Goal: Transaction & Acquisition: Subscribe to service/newsletter

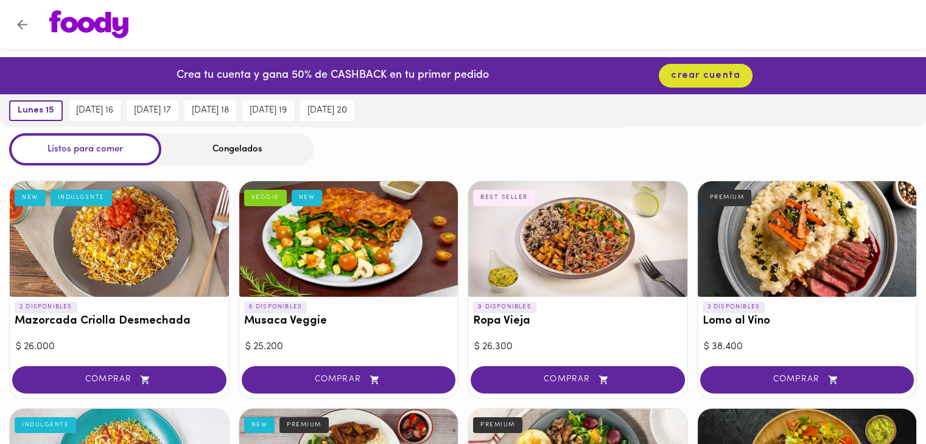
click at [275, 149] on div "Congelados" at bounding box center [237, 149] width 152 height 32
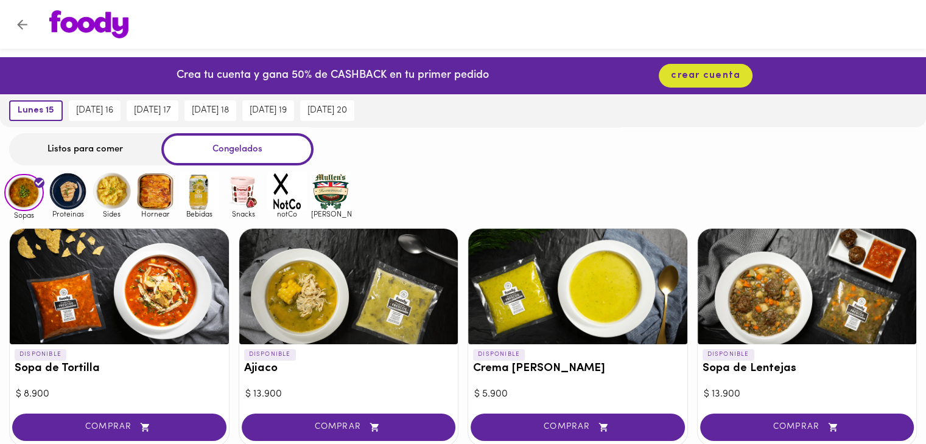
click at [27, 29] on icon "Volver" at bounding box center [22, 24] width 15 height 15
click at [20, 21] on icon "Volver" at bounding box center [22, 24] width 10 height 10
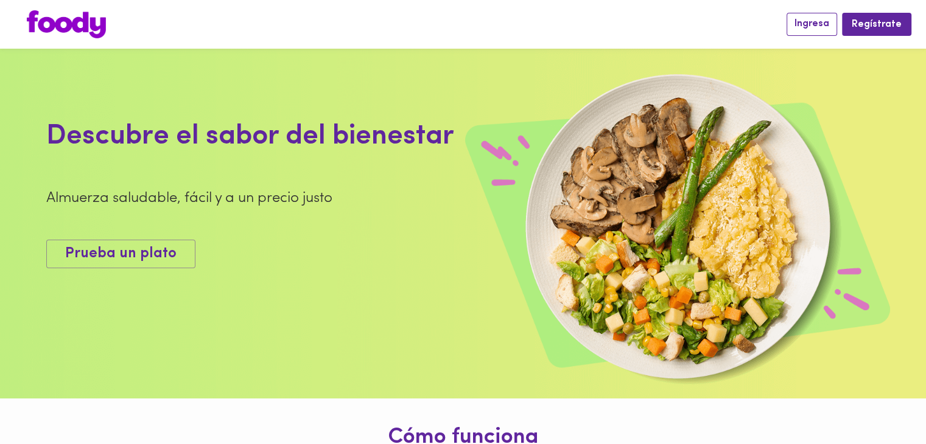
click at [818, 20] on span "Ingresa" at bounding box center [811, 24] width 35 height 12
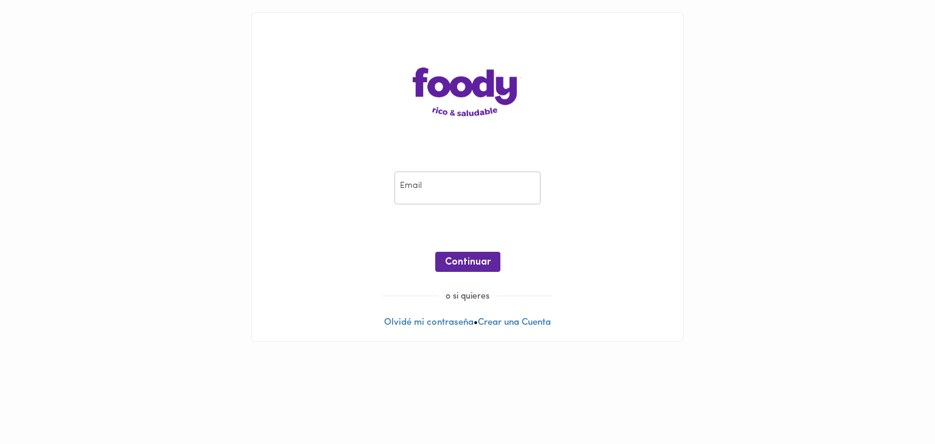
click at [452, 183] on input "email" at bounding box center [467, 188] width 146 height 33
type input "juan.mantillar@gmail.com"
click at [475, 262] on span "Continuar" at bounding box center [468, 263] width 46 height 12
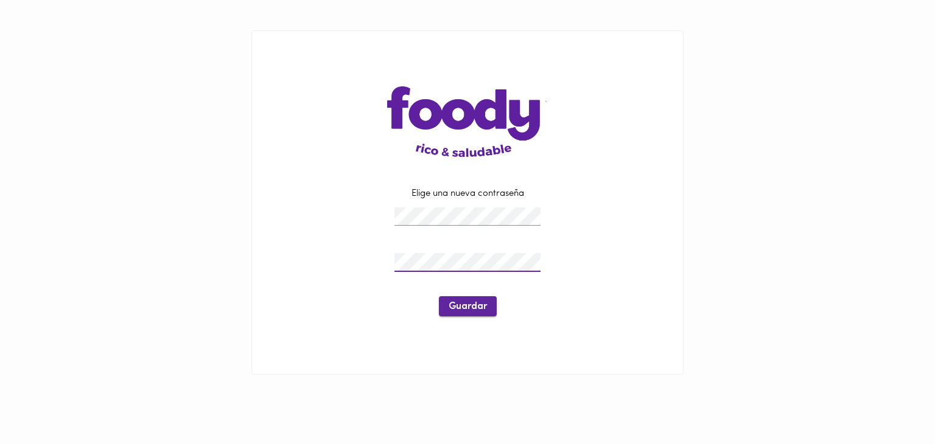
click at [457, 305] on span "Guardar" at bounding box center [468, 307] width 38 height 12
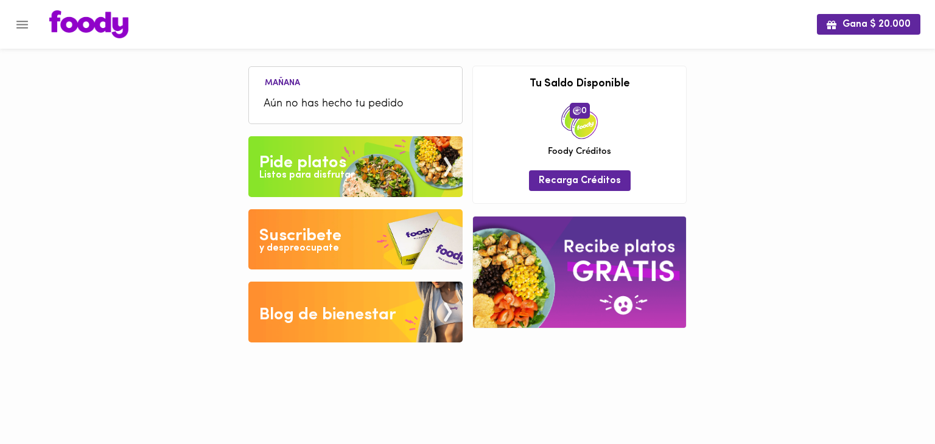
click at [27, 29] on icon "Menu" at bounding box center [22, 24] width 15 height 15
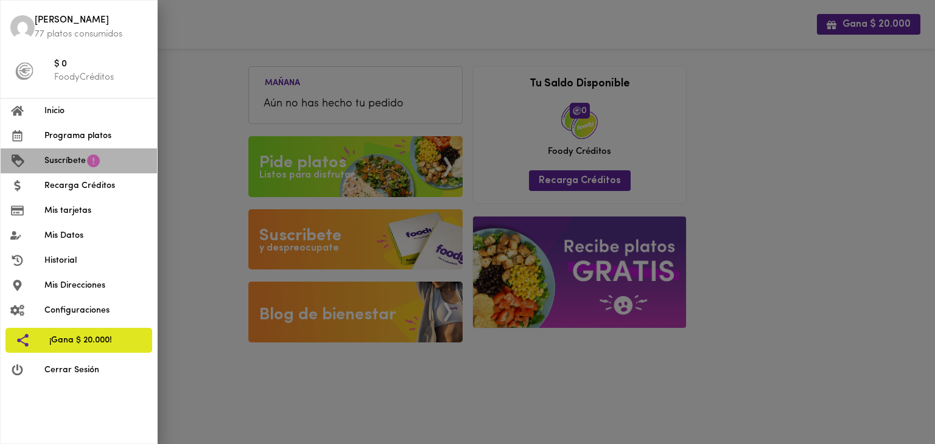
click at [70, 161] on span "Suscríbete" at bounding box center [64, 161] width 41 height 13
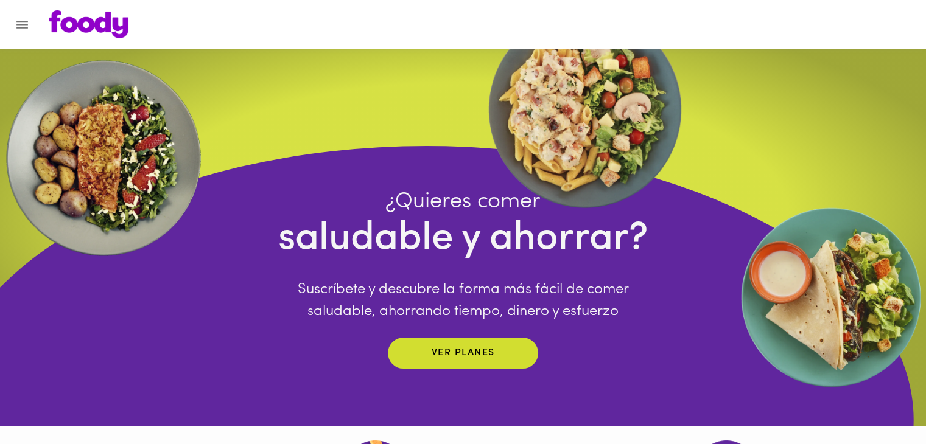
click at [32, 23] on button "Menu" at bounding box center [22, 25] width 30 height 30
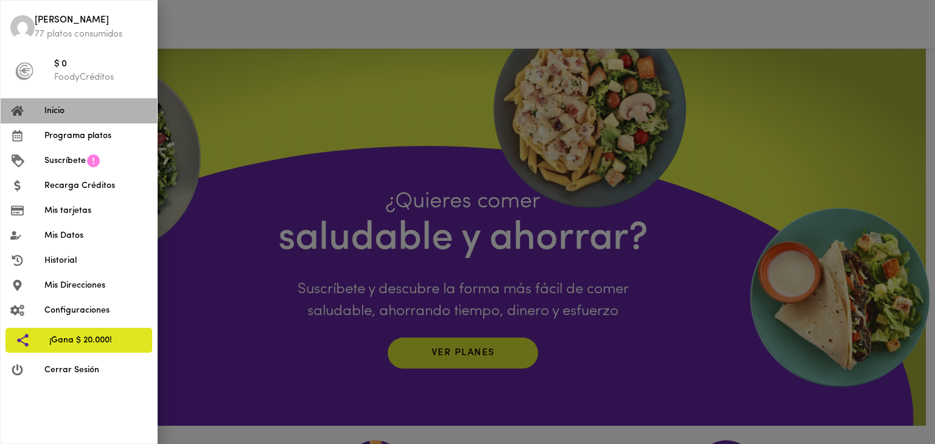
click at [41, 111] on div at bounding box center [27, 111] width 34 height 12
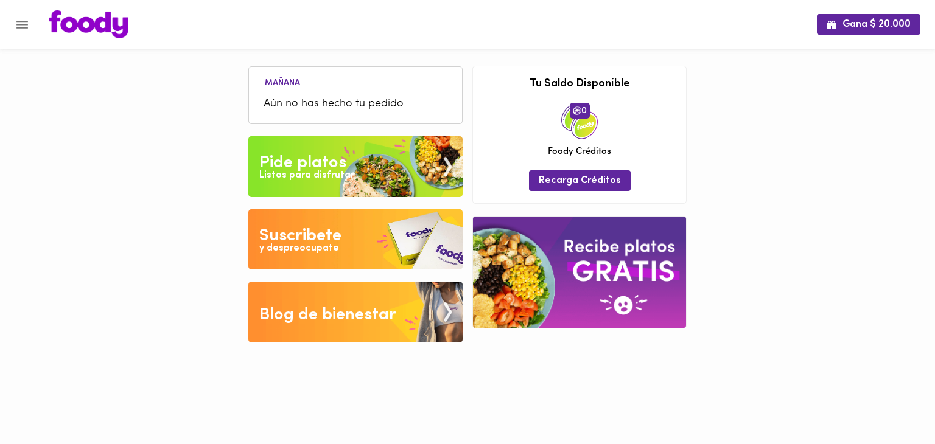
click at [289, 186] on img at bounding box center [355, 166] width 214 height 61
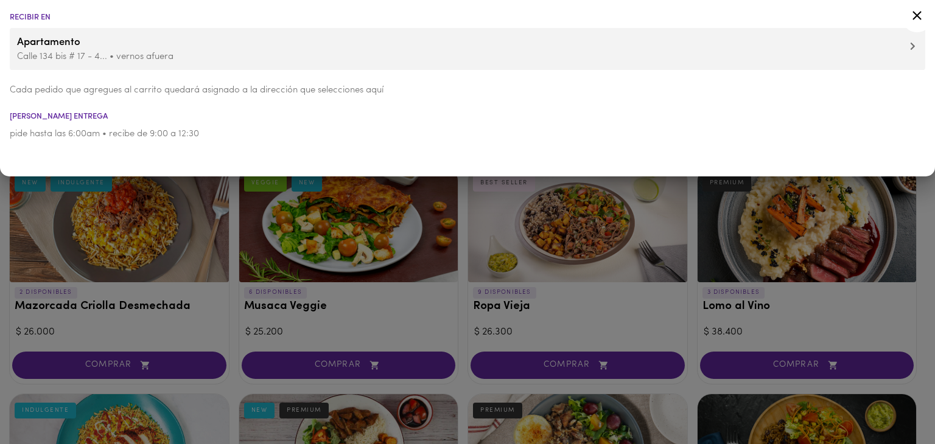
click at [257, 181] on div at bounding box center [467, 222] width 935 height 444
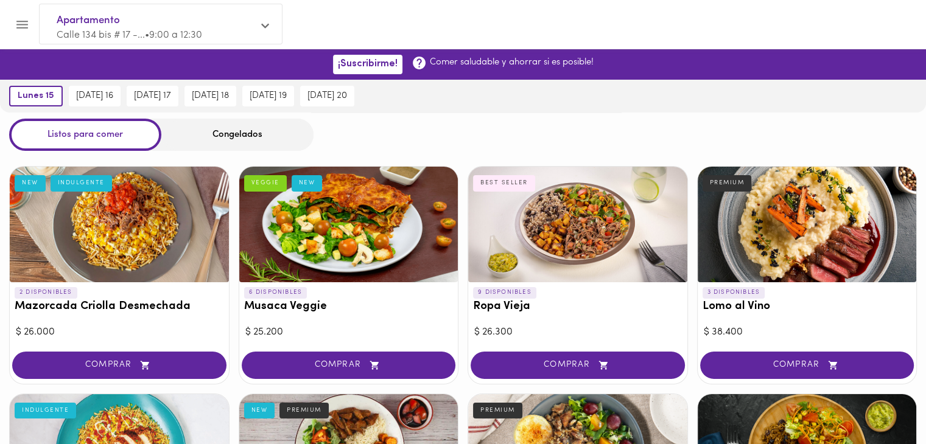
click at [248, 132] on div "Congelados" at bounding box center [237, 135] width 152 height 32
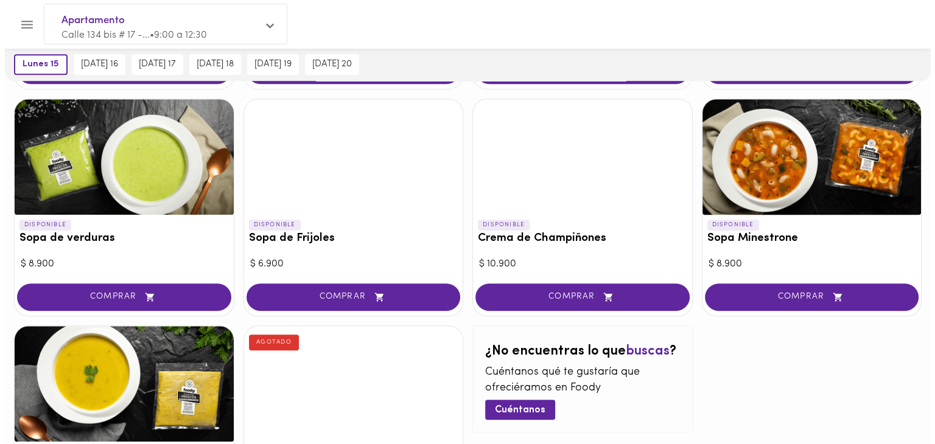
scroll to position [566, 0]
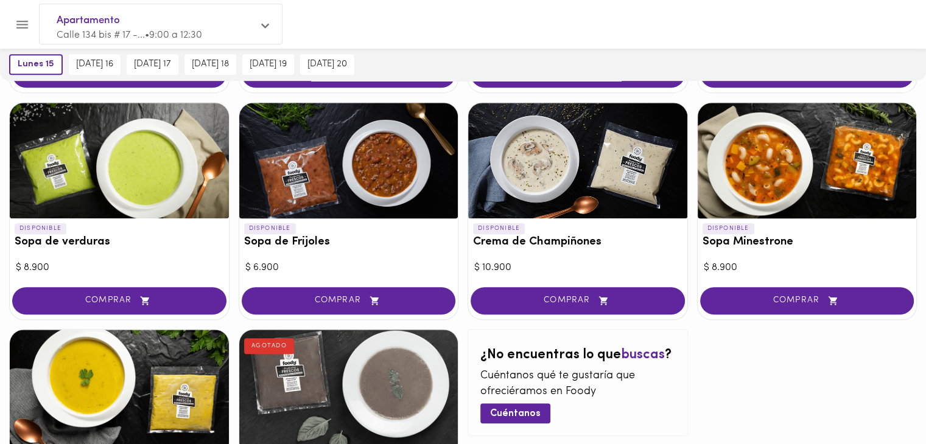
click at [139, 178] on div at bounding box center [119, 161] width 219 height 116
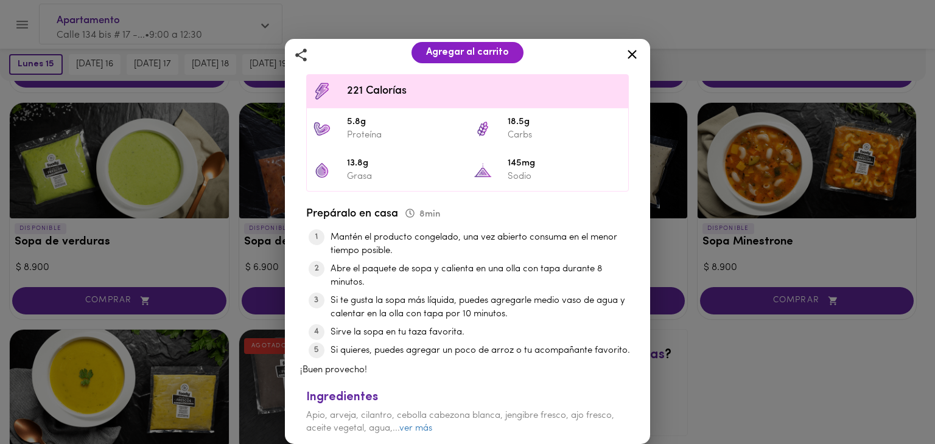
scroll to position [326, 0]
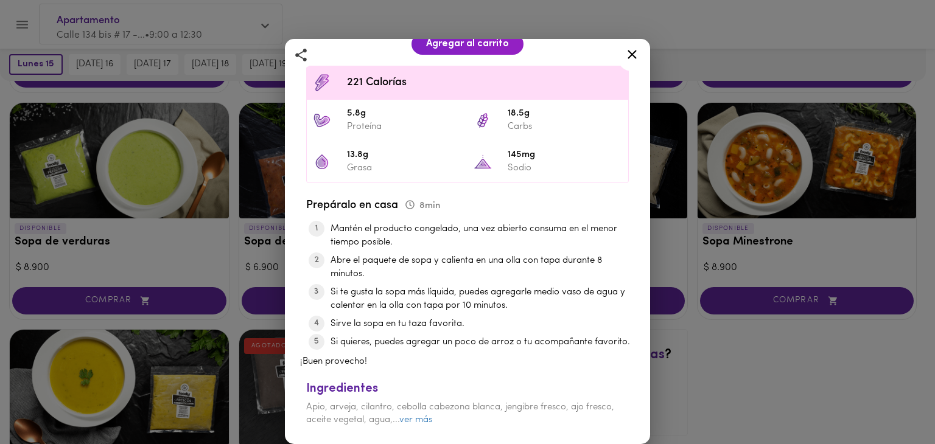
click at [631, 54] on icon at bounding box center [632, 54] width 9 height 9
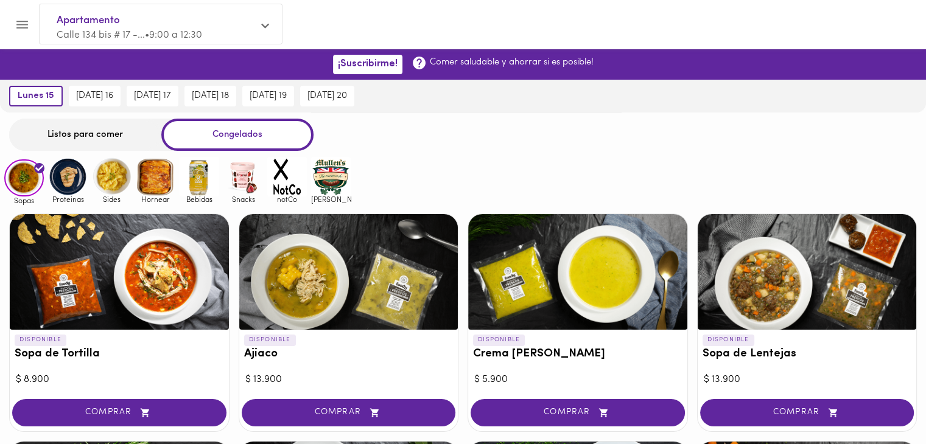
click at [145, 172] on img at bounding box center [156, 177] width 40 height 40
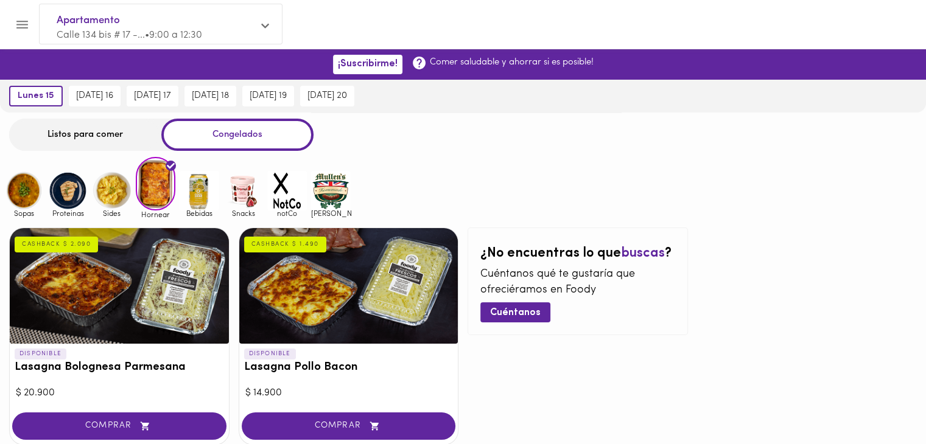
click at [107, 182] on img at bounding box center [112, 191] width 40 height 40
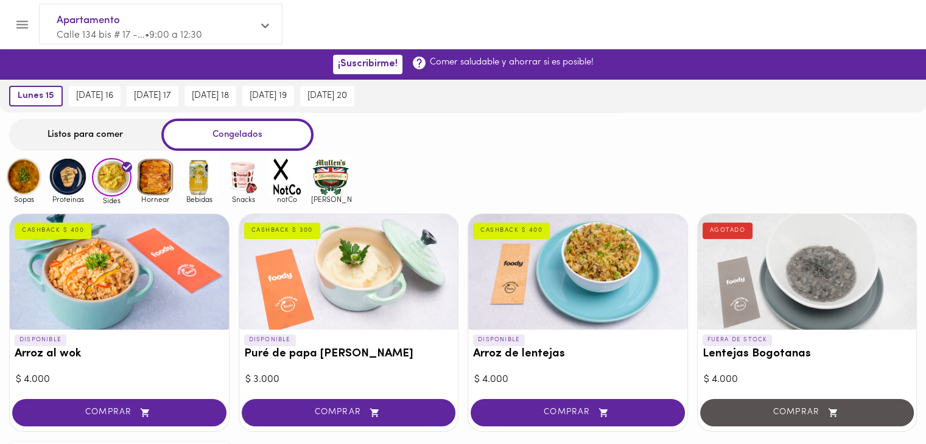
click at [63, 181] on img at bounding box center [68, 177] width 40 height 40
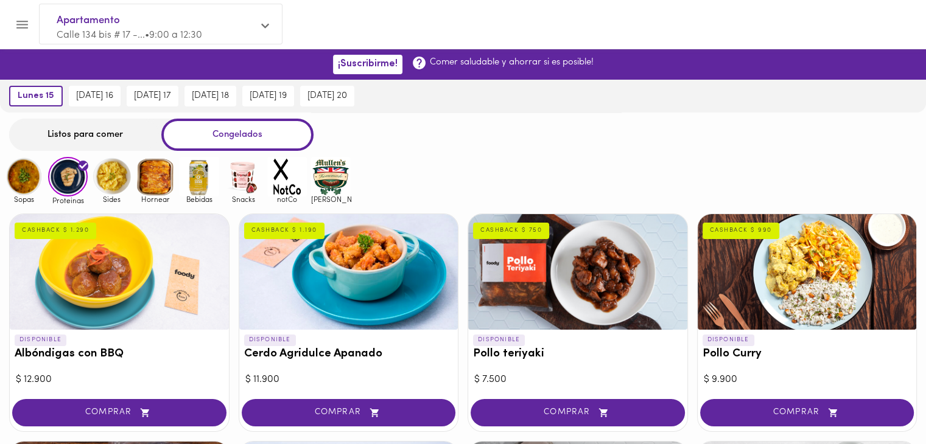
click at [197, 182] on img at bounding box center [200, 177] width 40 height 40
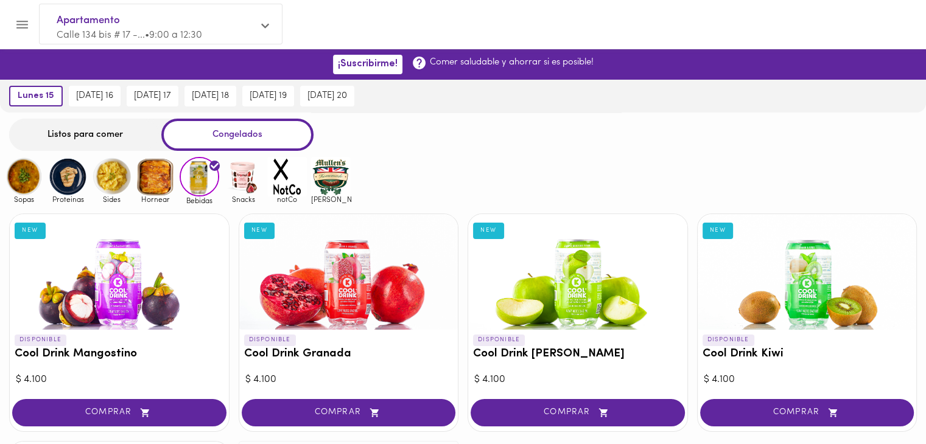
click at [241, 183] on img at bounding box center [243, 177] width 40 height 40
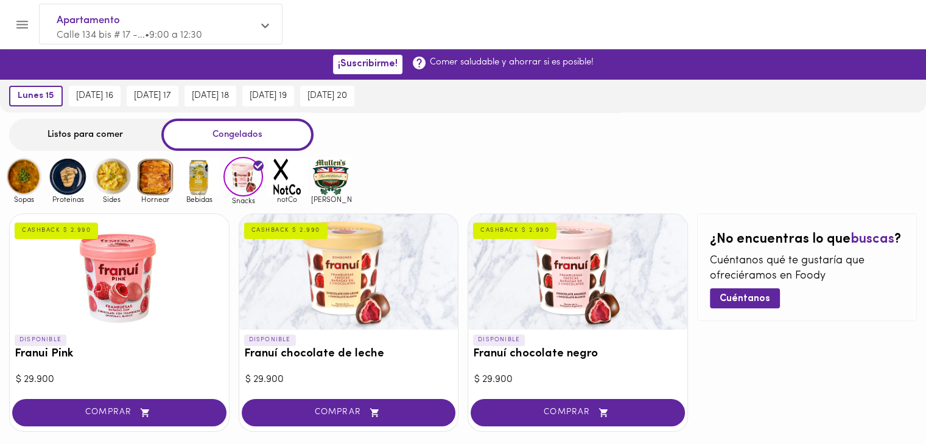
click at [283, 181] on img at bounding box center [287, 177] width 40 height 40
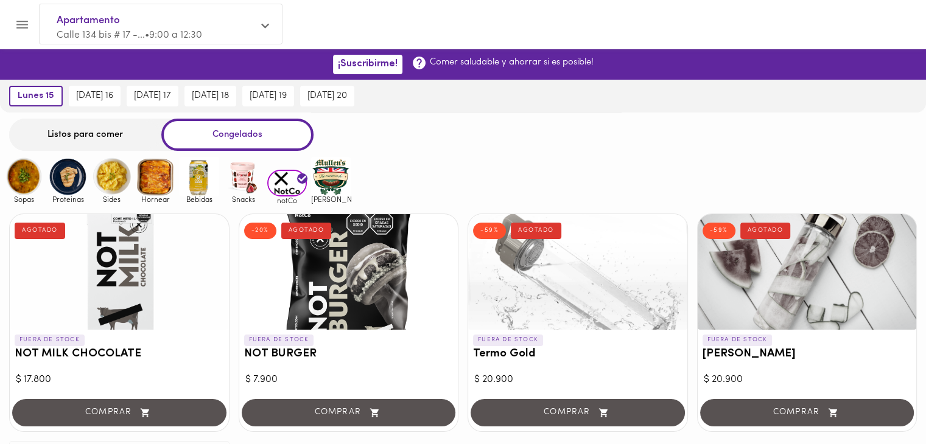
click at [330, 184] on img at bounding box center [331, 177] width 40 height 40
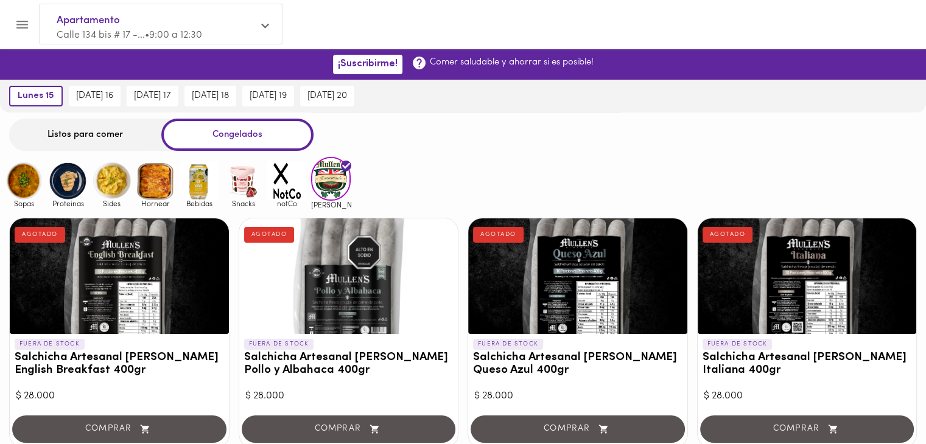
click at [118, 181] on img at bounding box center [112, 181] width 40 height 40
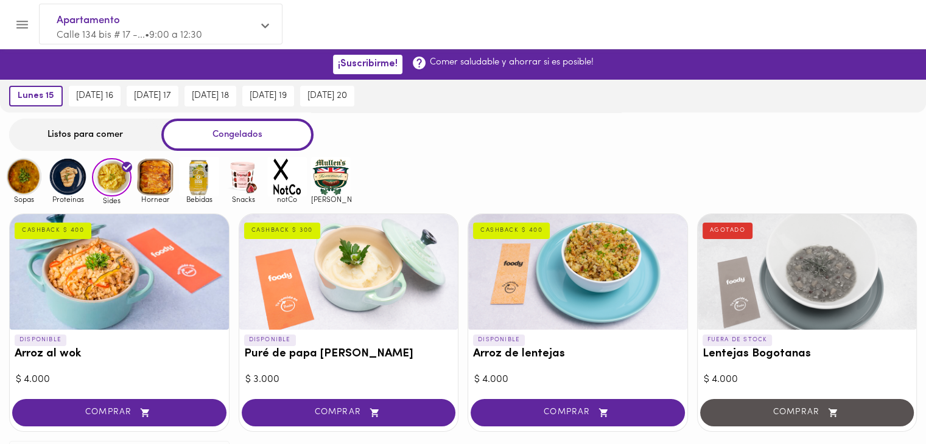
click at [13, 186] on img at bounding box center [24, 177] width 40 height 40
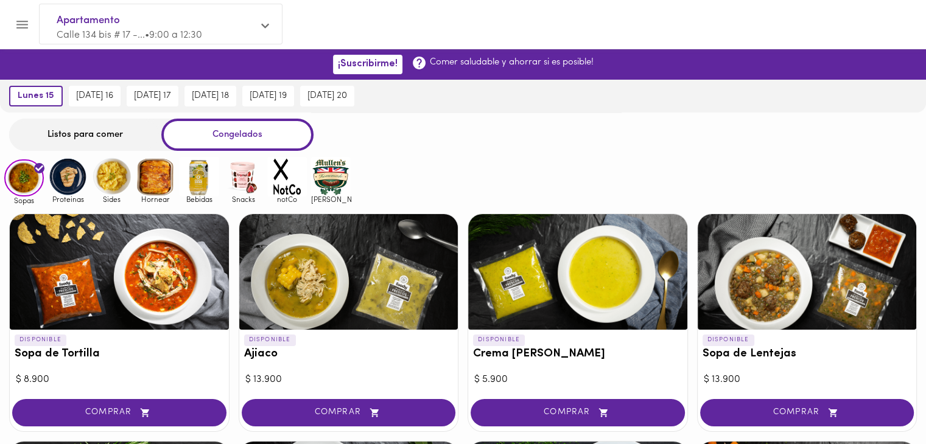
click at [79, 139] on div "Listos para comer" at bounding box center [85, 135] width 152 height 32
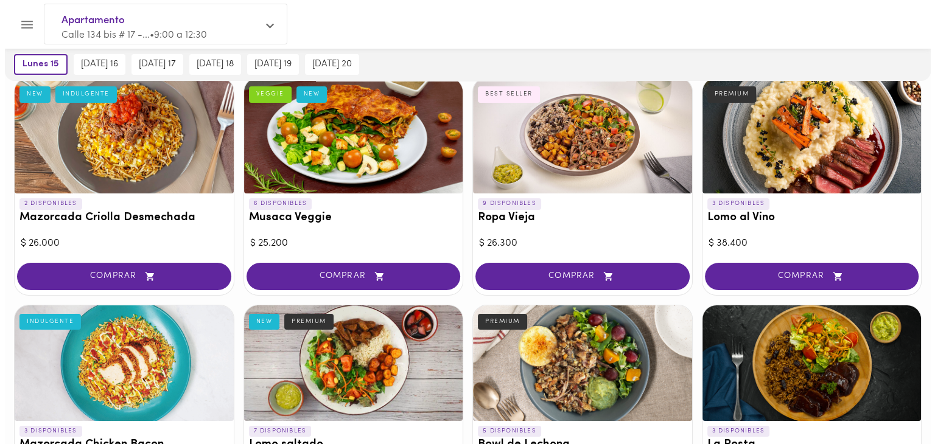
scroll to position [95, 0]
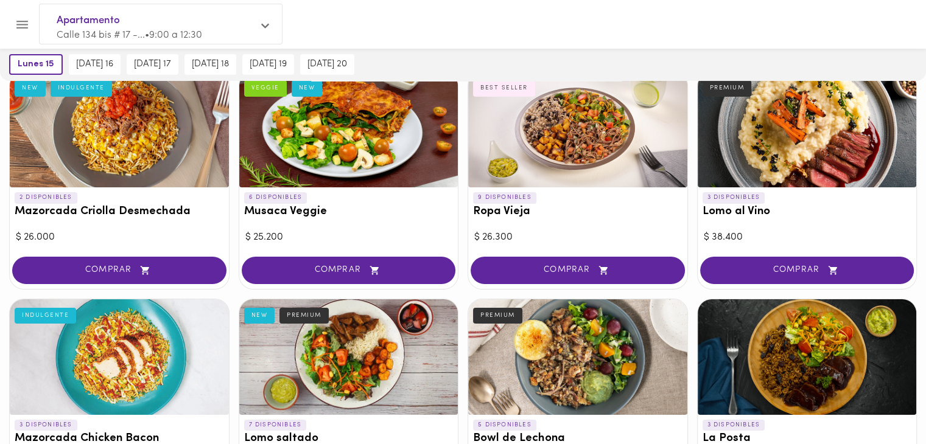
drag, startPoint x: 229, startPoint y: 316, endPoint x: 50, endPoint y: 165, distance: 234.1
click at [50, 165] on div at bounding box center [119, 130] width 219 height 116
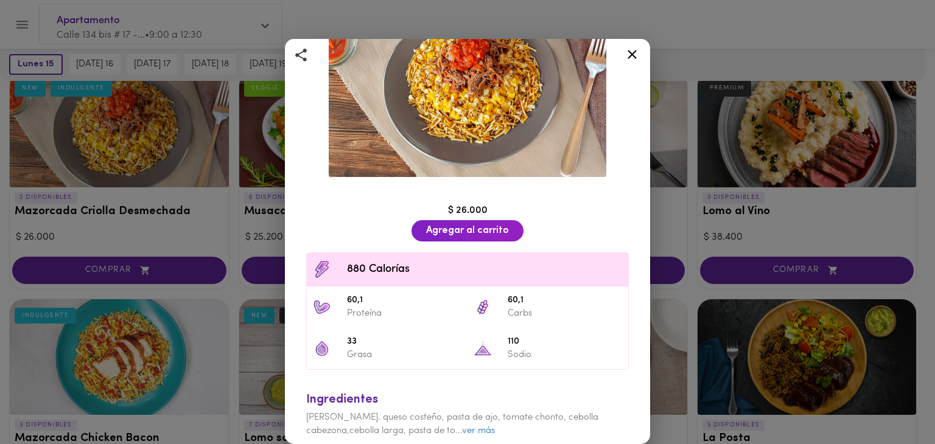
scroll to position [138, 0]
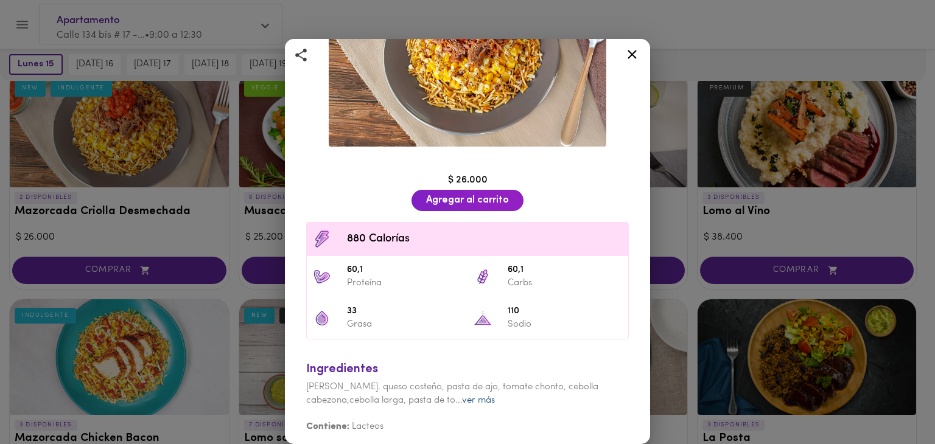
click at [490, 396] on link "ver más" at bounding box center [478, 400] width 33 height 9
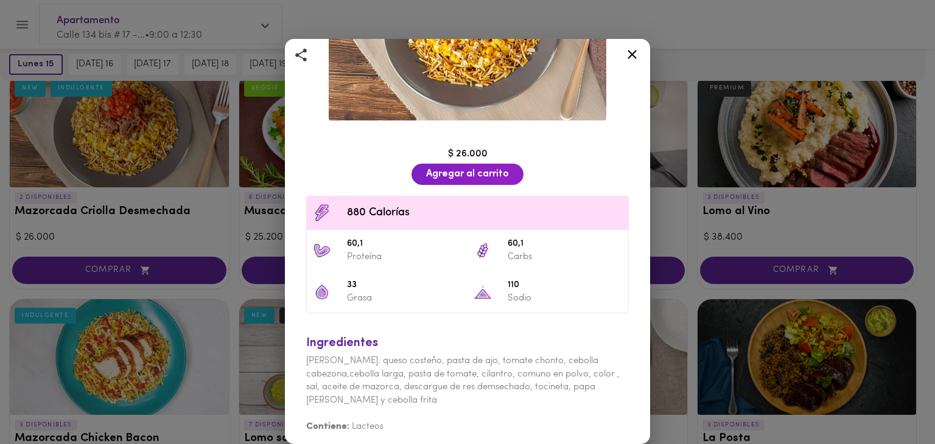
scroll to position [163, 0]
click at [241, 303] on div "Mazorcada Criolla Desmechada Mazorcada desgranada con carne desmechada y hogao …" at bounding box center [467, 222] width 935 height 444
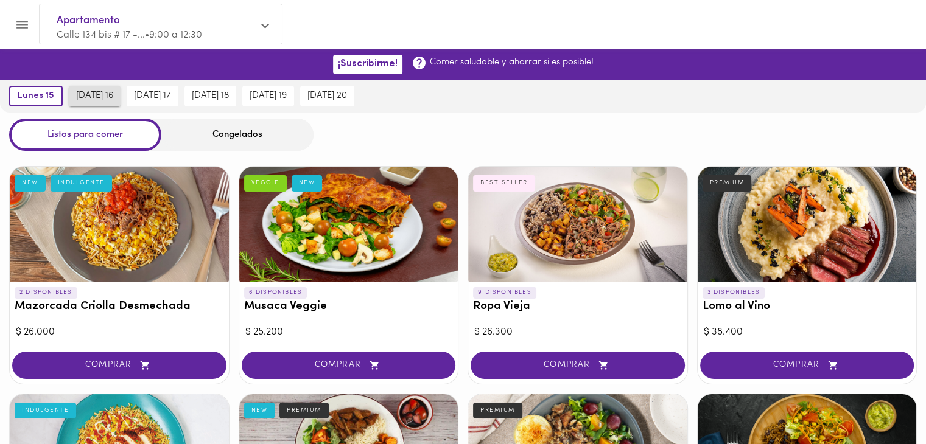
click at [107, 98] on span "[DATE] 16" at bounding box center [94, 96] width 37 height 11
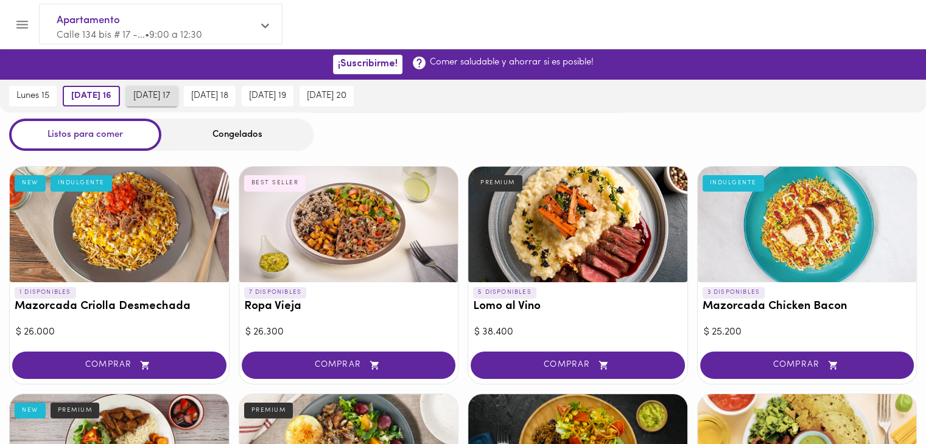
click at [155, 101] on span "[DATE] 17" at bounding box center [151, 96] width 37 height 11
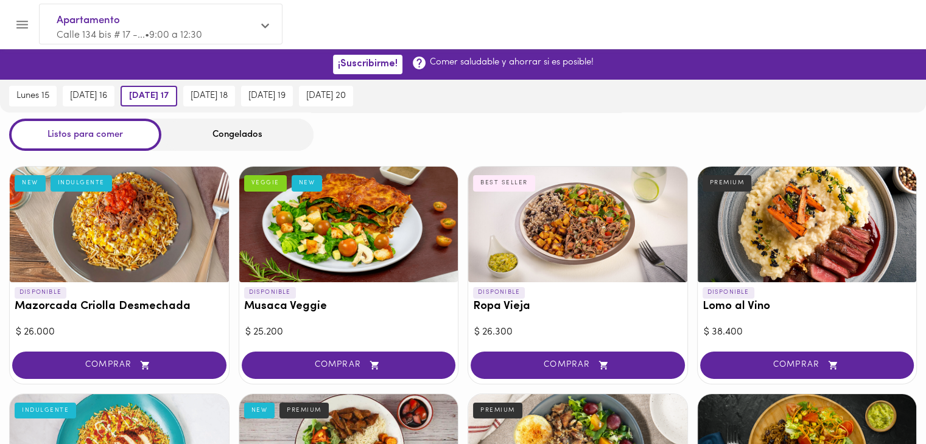
click at [330, 232] on div at bounding box center [348, 225] width 219 height 116
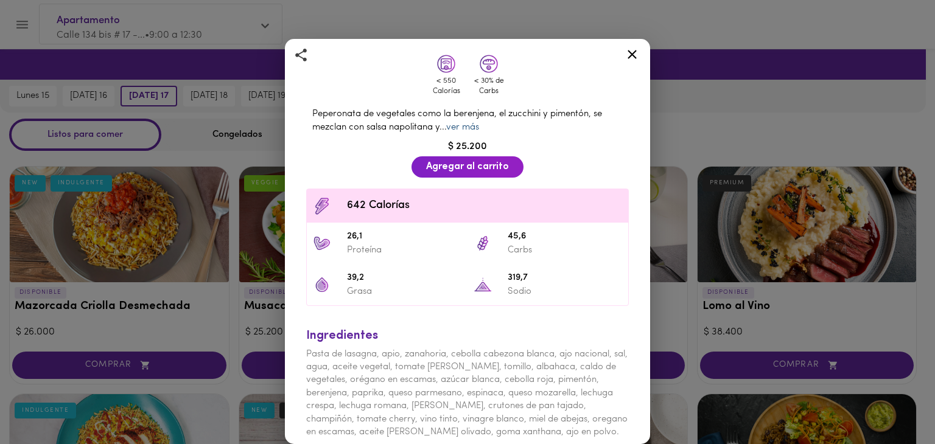
scroll to position [293, 0]
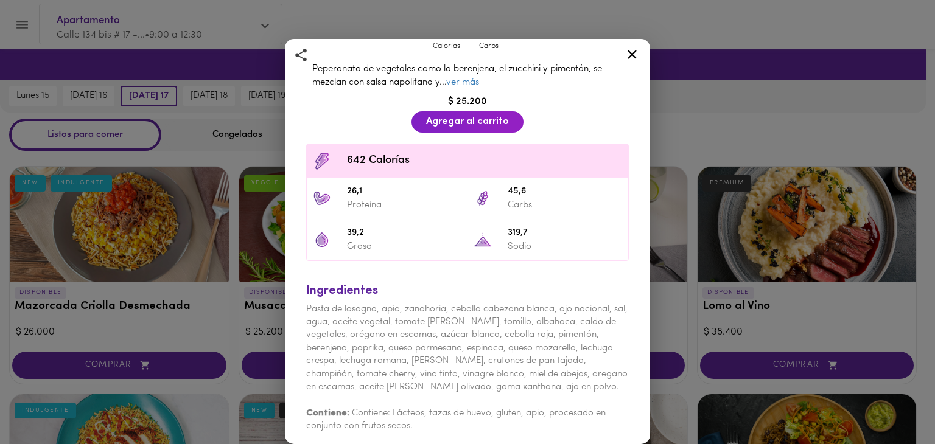
click at [248, 295] on div "Musaca Veggie Gratinada con Queso Parmesano VEGGIE NEW < 550 Calorías < 30% de …" at bounding box center [467, 222] width 935 height 444
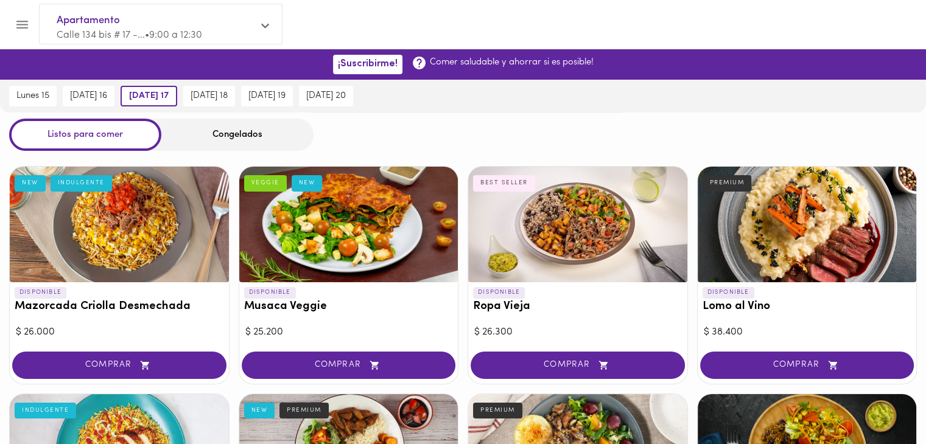
click at [232, 138] on div "Congelados" at bounding box center [237, 135] width 152 height 32
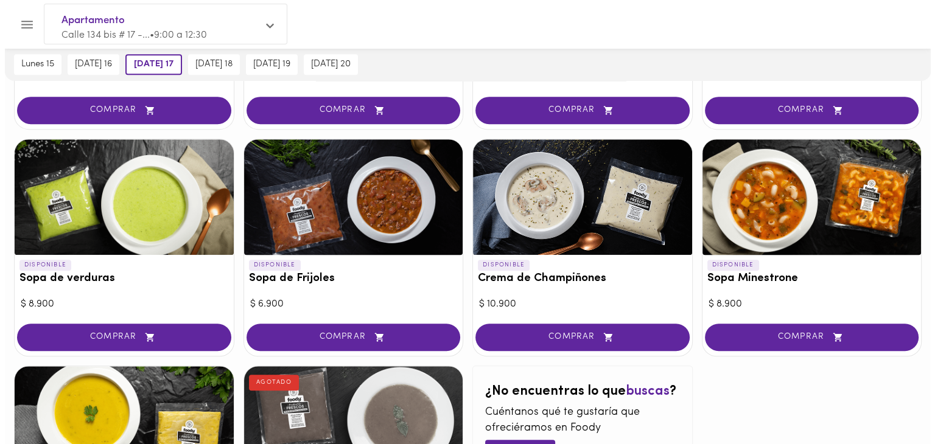
scroll to position [536, 0]
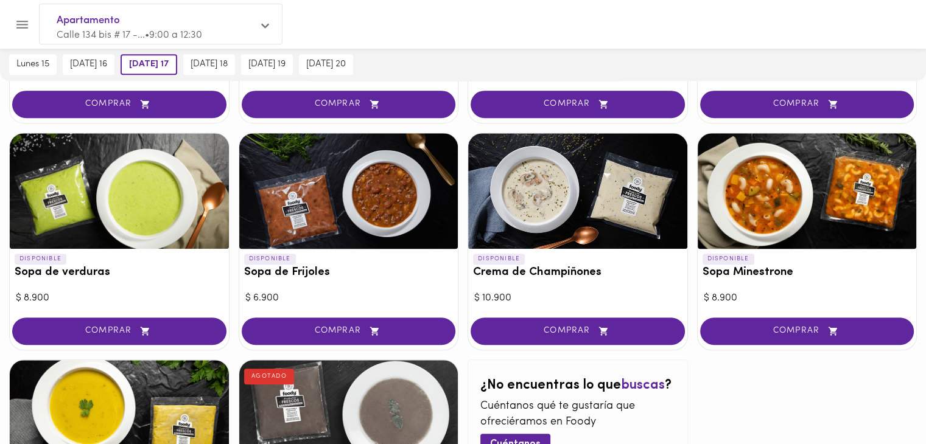
click at [758, 184] on div at bounding box center [807, 191] width 219 height 116
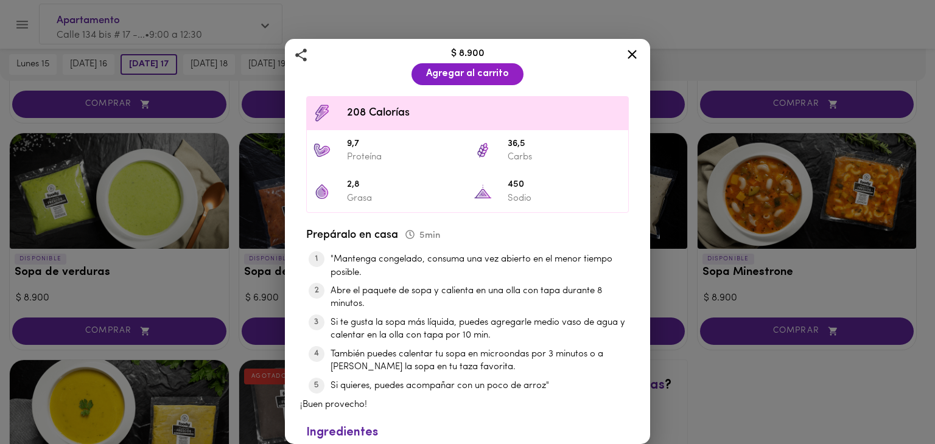
scroll to position [431, 0]
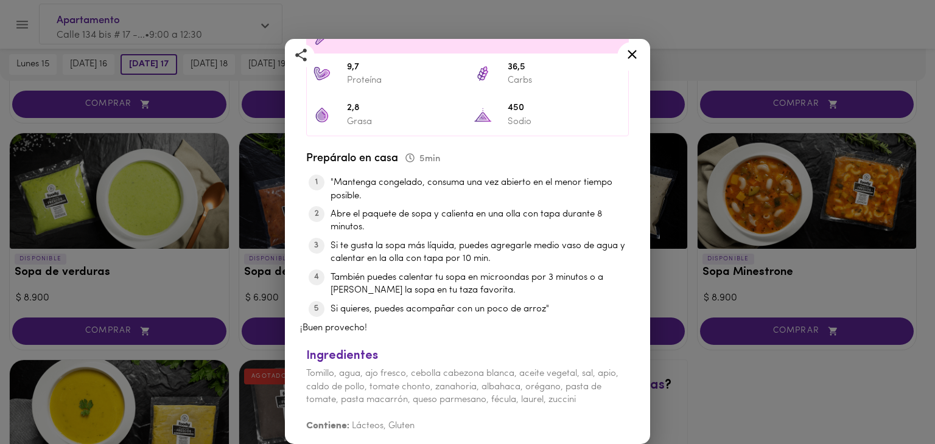
click at [633, 54] on icon at bounding box center [632, 54] width 9 height 9
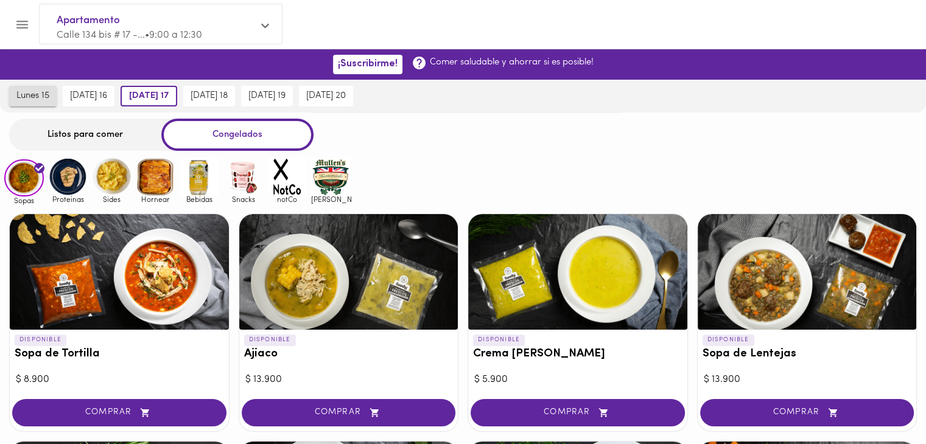
click at [30, 94] on span "lunes 15" at bounding box center [32, 96] width 33 height 11
click at [265, 29] on icon at bounding box center [265, 26] width 8 height 5
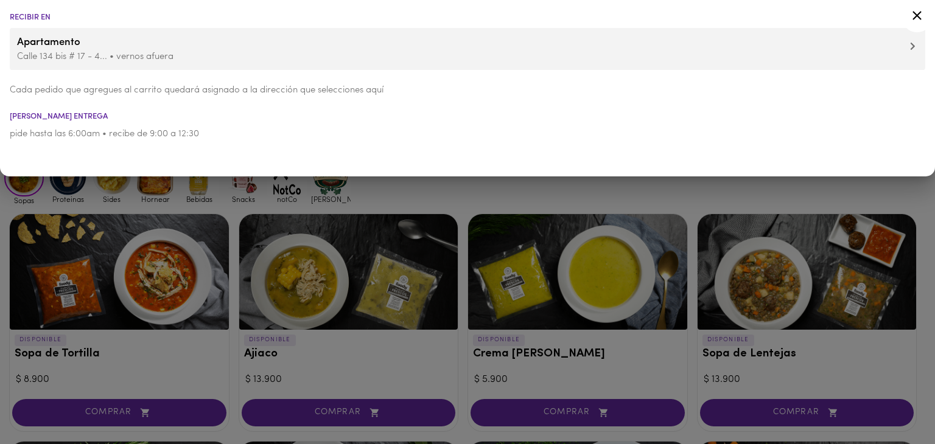
click at [77, 136] on p "pide hasta las 6:00am • recibe de 9:00 a 12:30" at bounding box center [468, 134] width 916 height 13
click at [55, 122] on li "pide hasta las 6:00am • recibe de 9:00 a 12:30" at bounding box center [467, 134] width 935 height 27
click at [109, 89] on p "Cada pedido que agregues al carrito quedará asignado a la dirección que selecci…" at bounding box center [468, 90] width 916 height 13
click at [906, 45] on span "Apartamento" at bounding box center [467, 43] width 901 height 16
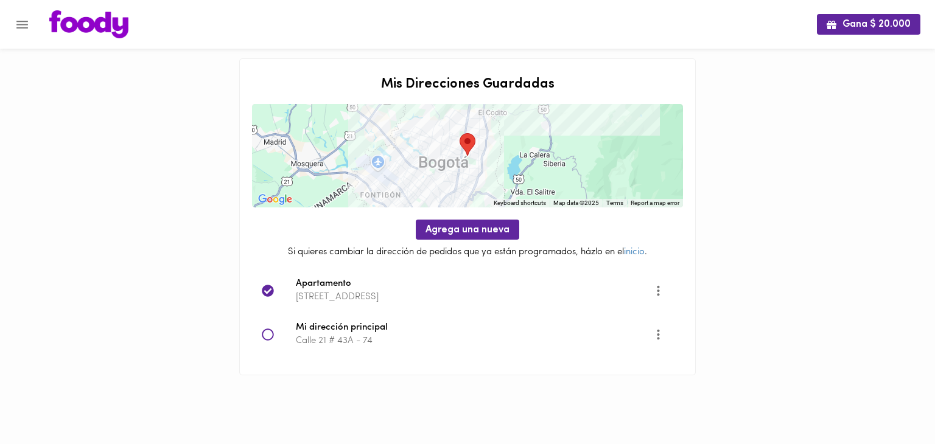
click at [658, 292] on icon "Opciones" at bounding box center [658, 291] width 2 height 10
click at [717, 242] on div at bounding box center [467, 222] width 935 height 444
click at [860, 19] on span "Gana $ 20.000" at bounding box center [869, 25] width 84 height 12
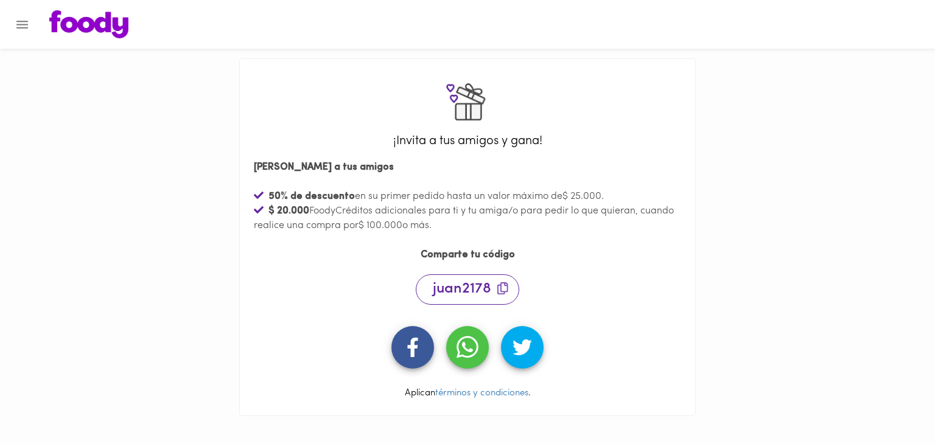
click at [91, 20] on img at bounding box center [88, 24] width 79 height 28
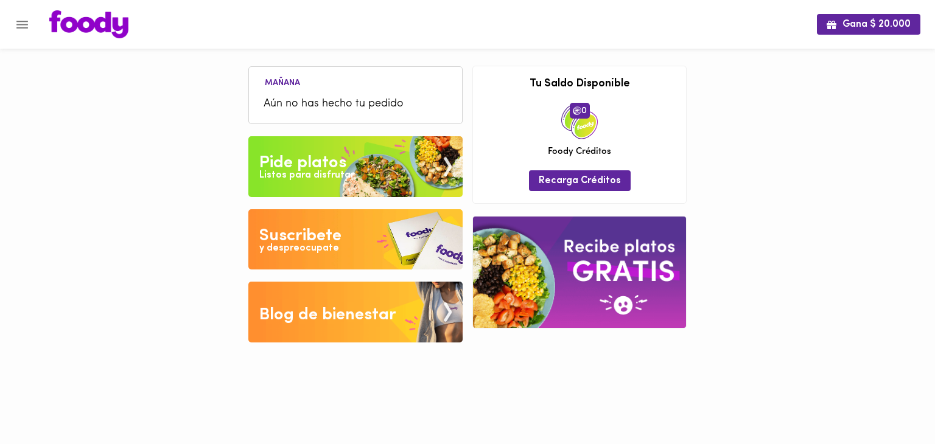
click at [335, 171] on div "Listos para disfrutar" at bounding box center [306, 176] width 95 height 14
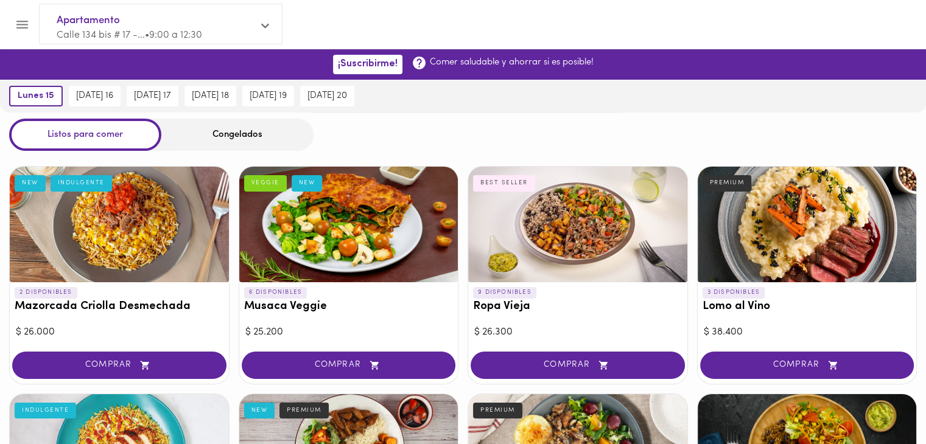
click at [244, 138] on div "Congelados" at bounding box center [237, 135] width 152 height 32
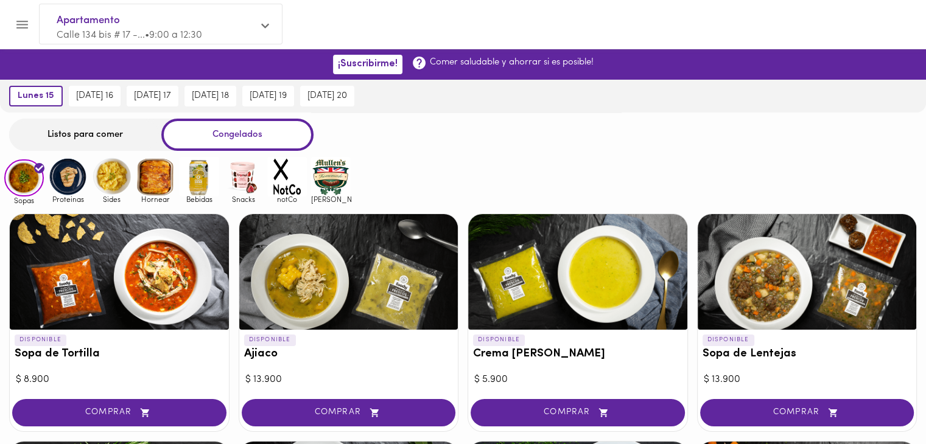
click at [145, 26] on span "Apartamento" at bounding box center [155, 21] width 196 height 16
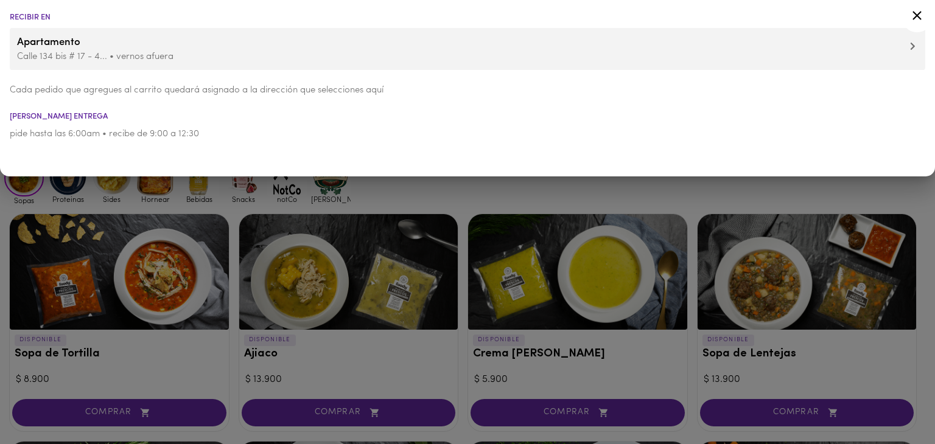
click at [130, 128] on p "pide hasta las 6:00am • recibe de 9:00 a 12:30" at bounding box center [468, 134] width 916 height 13
click at [172, 137] on p "pide hasta las 6:00am • recibe de 9:00 a 12:30" at bounding box center [468, 134] width 916 height 13
drag, startPoint x: 52, startPoint y: 138, endPoint x: 141, endPoint y: 159, distance: 90.8
click at [141, 159] on div "Recibir en Apartamento Calle 134 bis # 17 - 4... • vernos afuera Cada pedido qu…" at bounding box center [467, 88] width 935 height 177
click at [57, 147] on li "pide hasta las 6:00am • recibe de 9:00 a 12:30" at bounding box center [467, 134] width 935 height 27
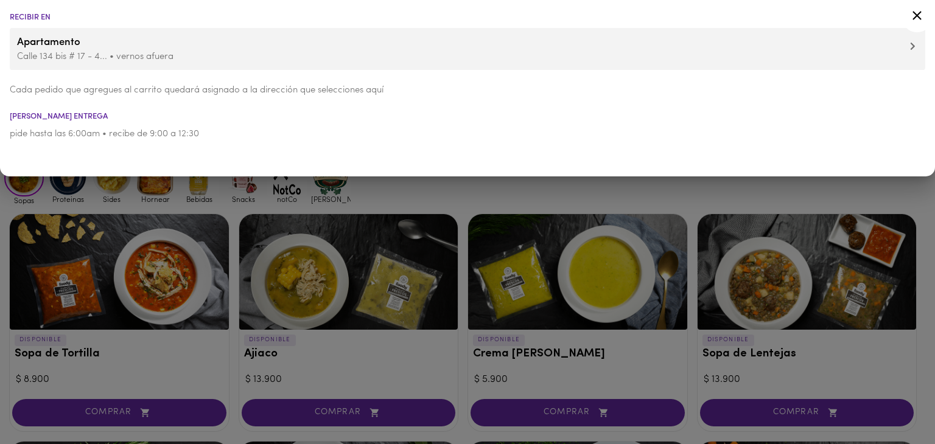
click at [16, 18] on li "Recibir en" at bounding box center [467, 17] width 935 height 8
click at [214, 192] on div at bounding box center [467, 222] width 935 height 444
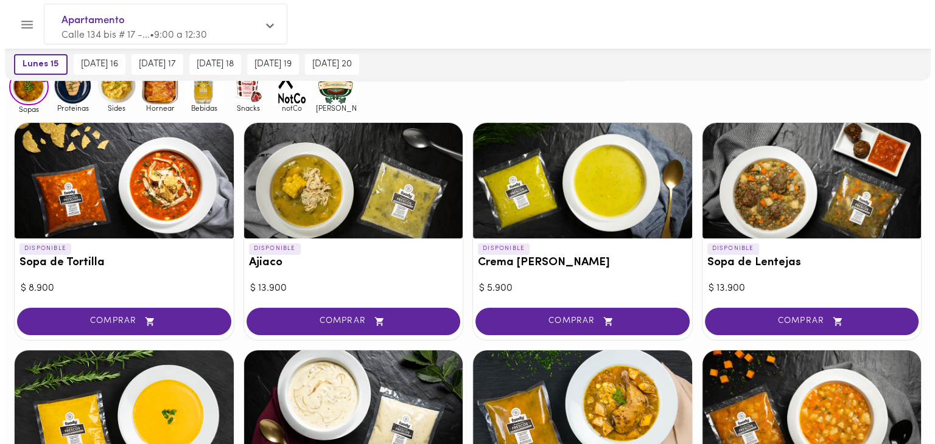
scroll to position [90, 0]
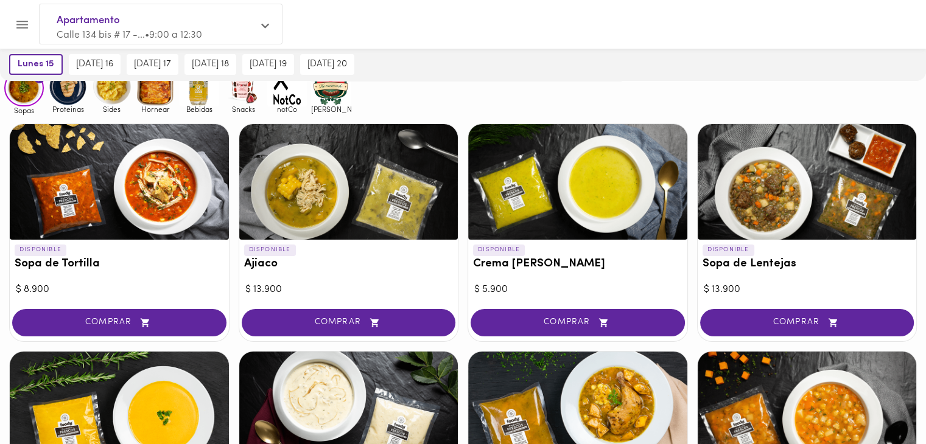
click at [153, 201] on div at bounding box center [119, 182] width 219 height 116
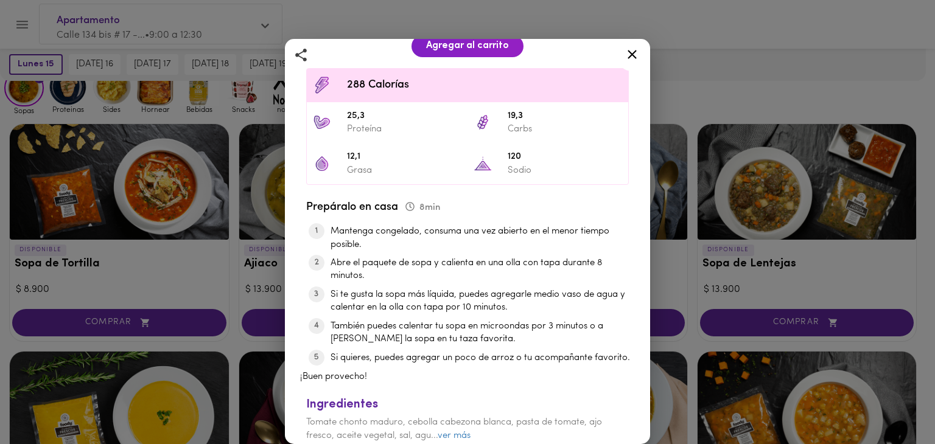
scroll to position [404, 0]
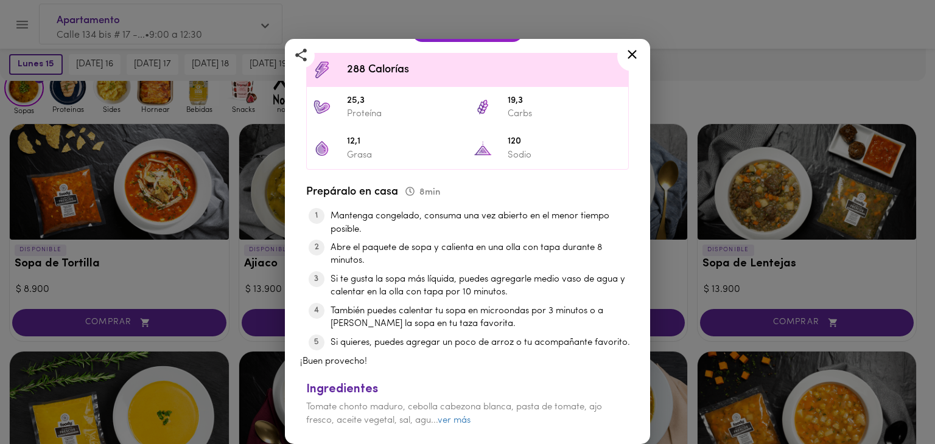
click at [234, 276] on div "Sopa de Tortilla Con Pollo Desmechado < 550 Calorías Sin lácteos Sin gluten < 3…" at bounding box center [467, 222] width 935 height 444
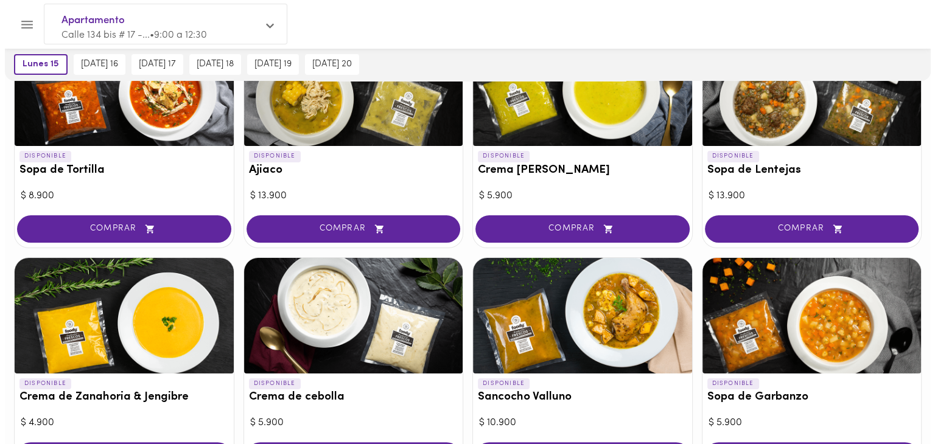
scroll to position [183, 0]
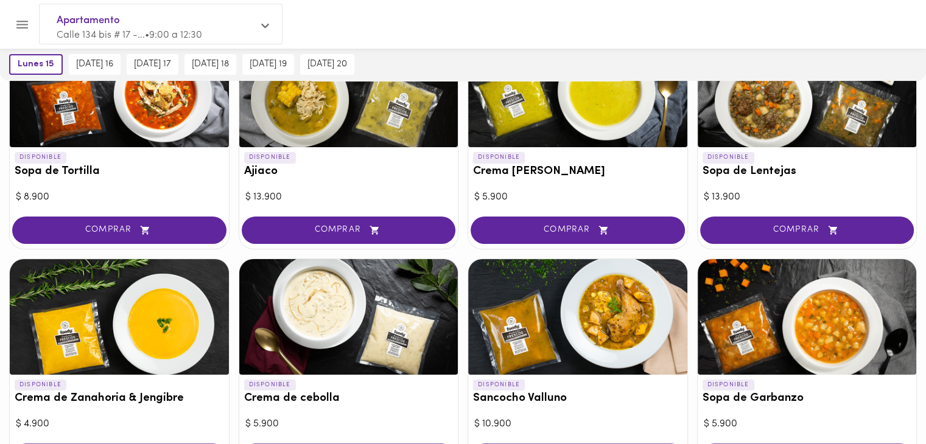
click at [779, 142] on div at bounding box center [807, 90] width 219 height 116
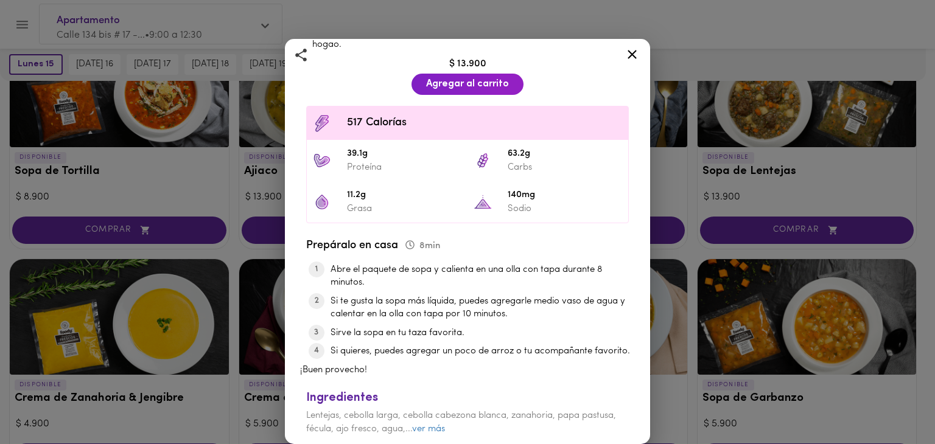
scroll to position [307, 0]
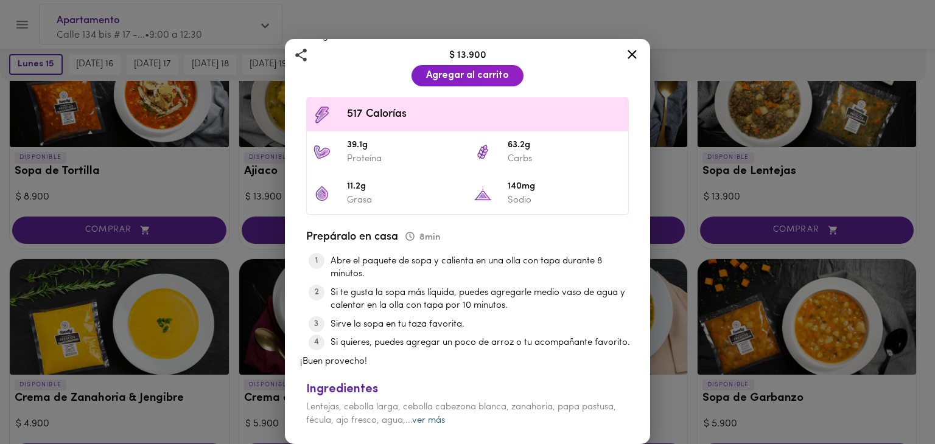
click at [445, 422] on link "ver más" at bounding box center [428, 420] width 33 height 9
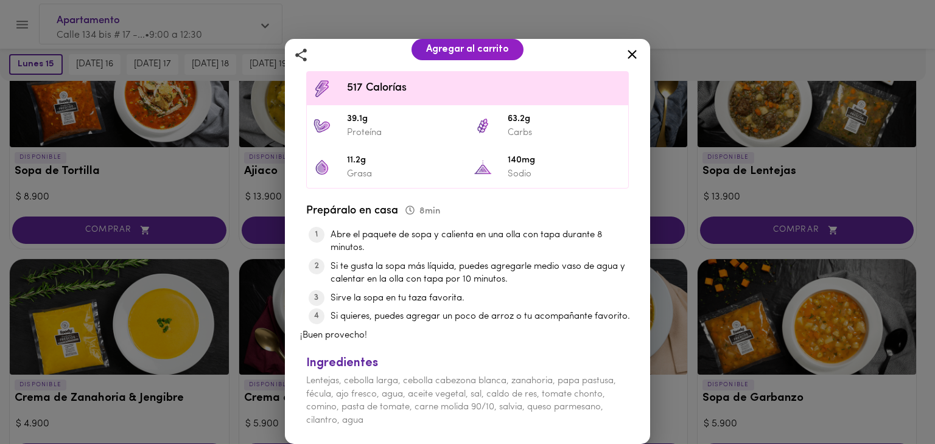
scroll to position [334, 0]
click at [212, 207] on div "Sopa de Lentejas Con Albóndigas Y Hogao 1 porción 8 minutos Sopa de lentejas ac…" at bounding box center [467, 222] width 935 height 444
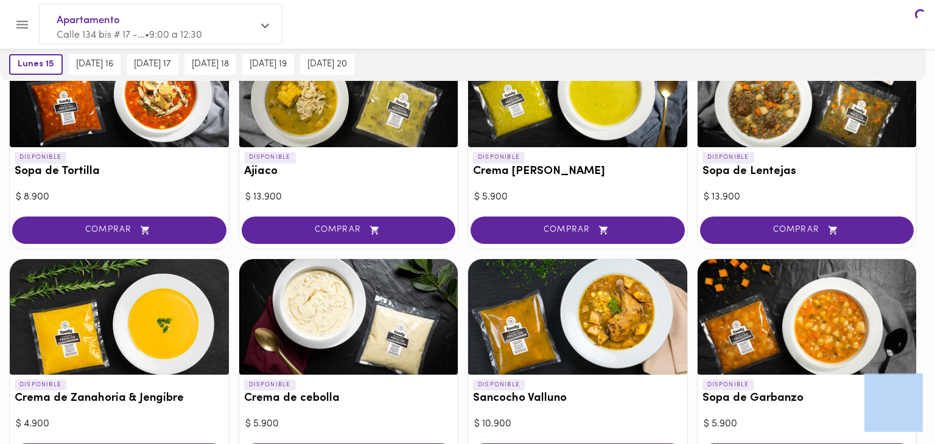
click at [212, 207] on body "¡Suscribirme! Comer saludable y ahorrar si es posible! [DATE] 15 [DATE] 16 [DAT…" at bounding box center [467, 434] width 935 height 1134
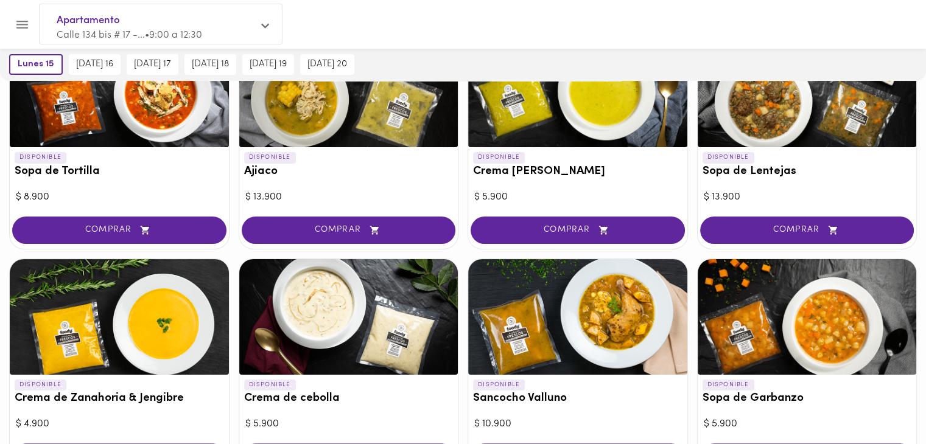
click at [228, 215] on div "COMPRAR" at bounding box center [119, 231] width 219 height 35
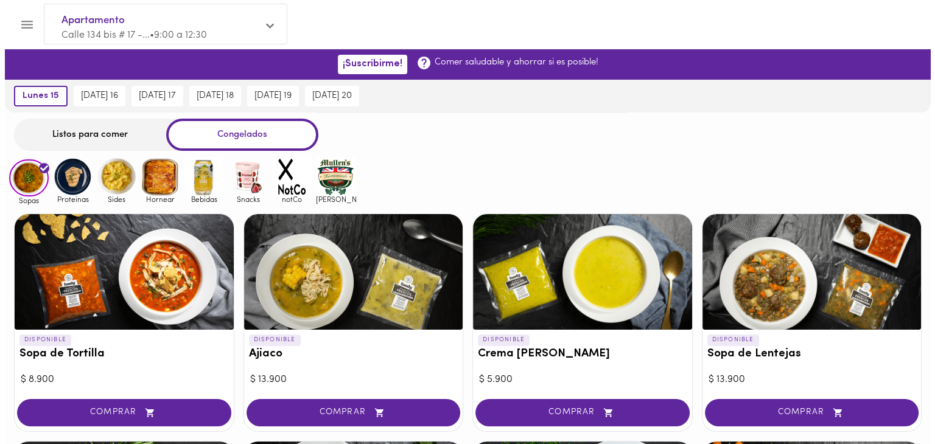
scroll to position [1, 0]
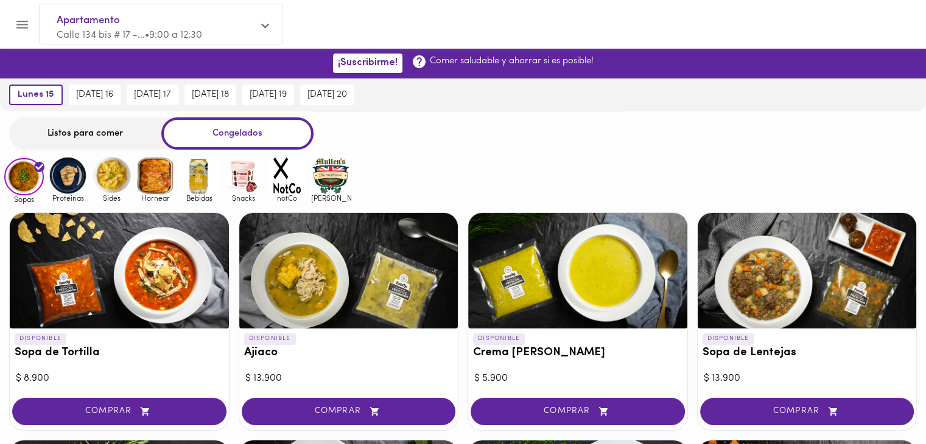
click at [520, 312] on div at bounding box center [577, 271] width 219 height 116
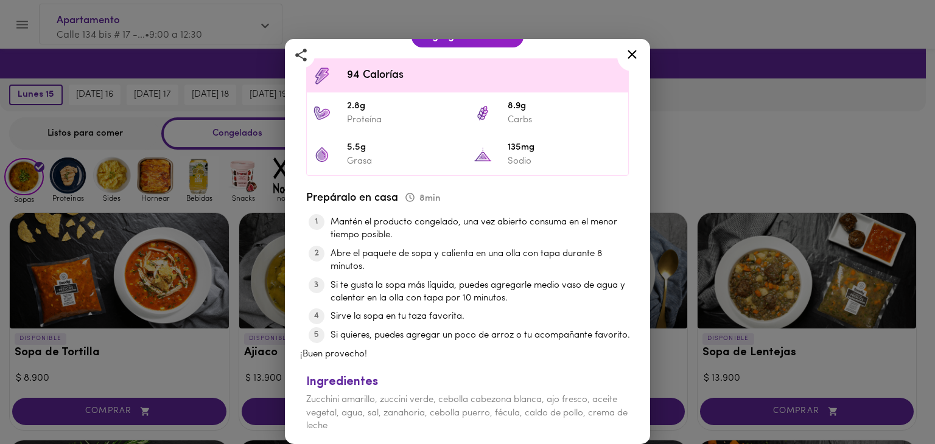
scroll to position [352, 0]
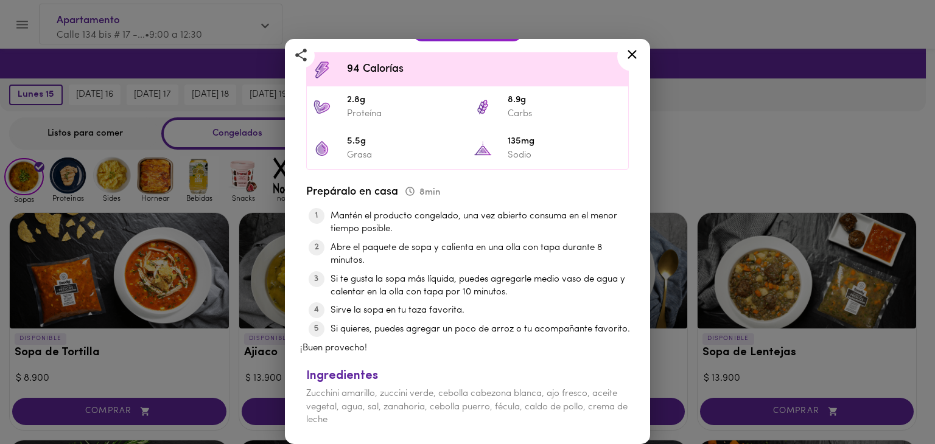
click at [251, 349] on div "Crema [PERSON_NAME] Con Verduras [PERSON_NAME] 1 porción 300 g 8 minutos Crema …" at bounding box center [467, 222] width 935 height 444
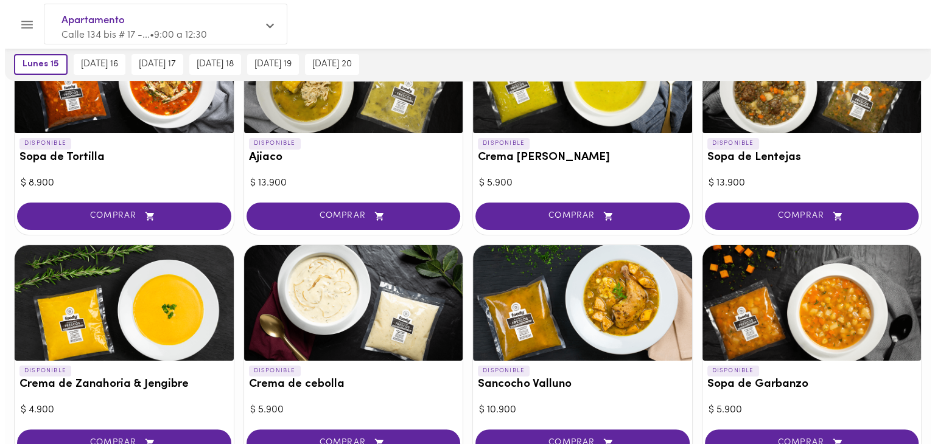
scroll to position [198, 0]
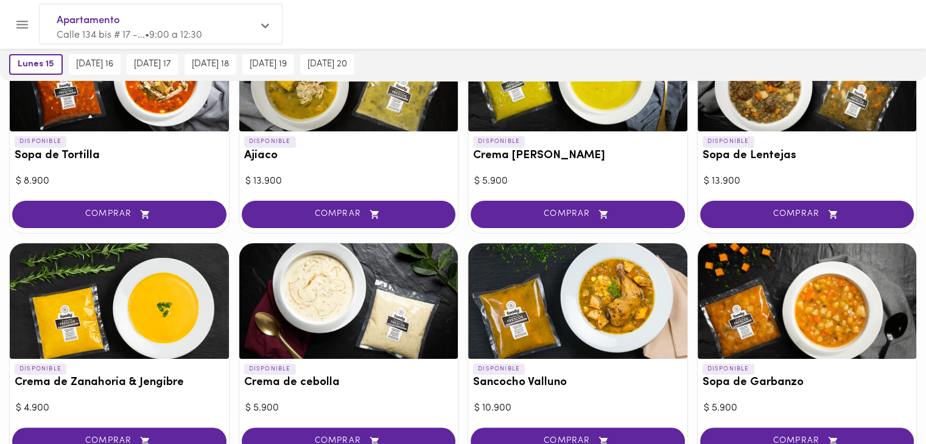
click at [133, 333] on div at bounding box center [119, 301] width 219 height 116
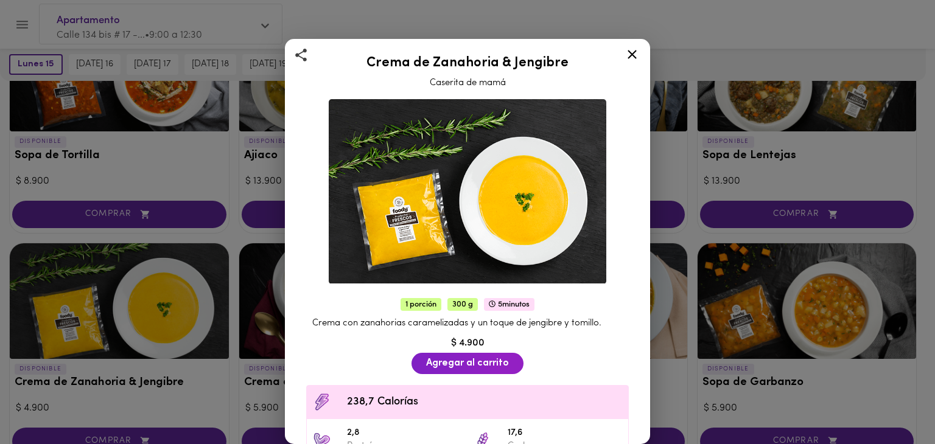
scroll to position [334, 0]
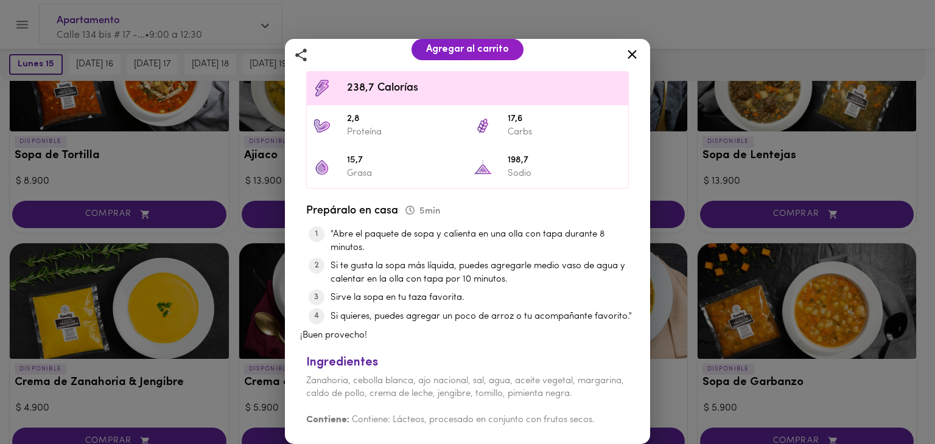
click at [251, 340] on div "Crema de Zanahoria & Jengibre Caserita de mamá 1 porción 300 g 5 minutos Crema …" at bounding box center [467, 222] width 935 height 444
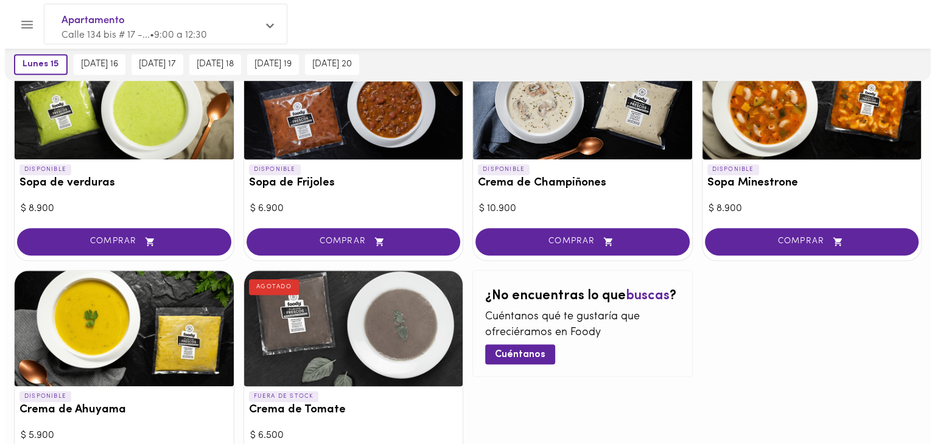
scroll to position [633, 0]
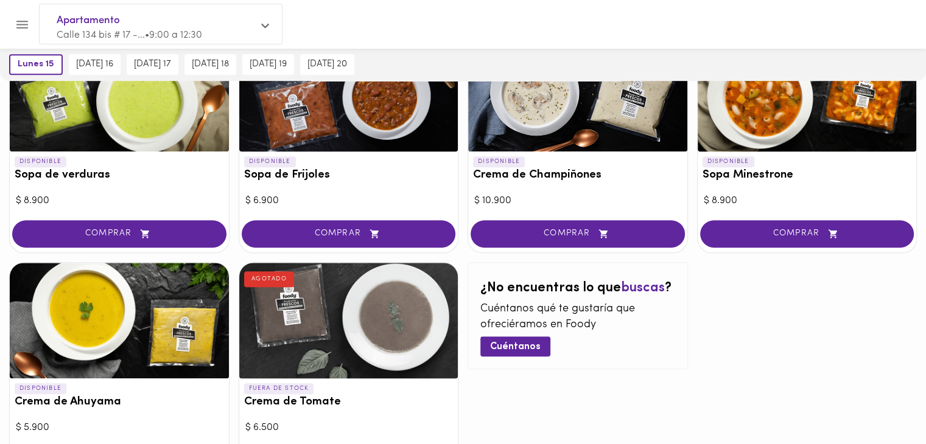
click at [158, 304] on div at bounding box center [119, 321] width 219 height 116
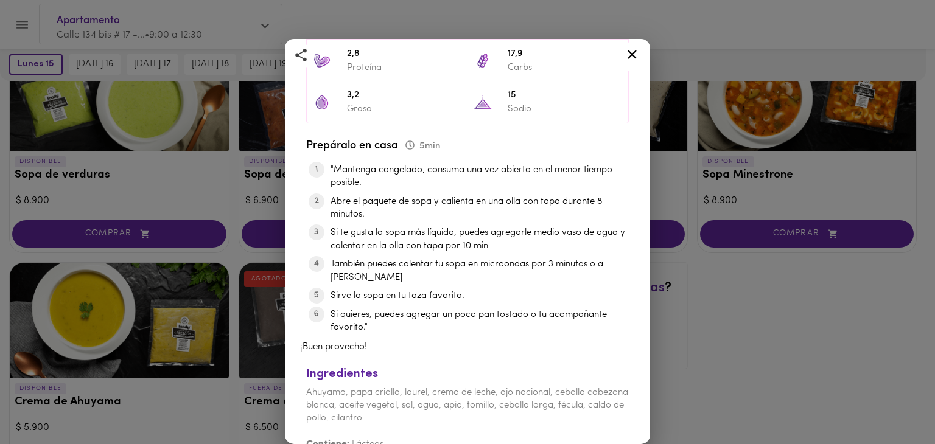
scroll to position [449, 0]
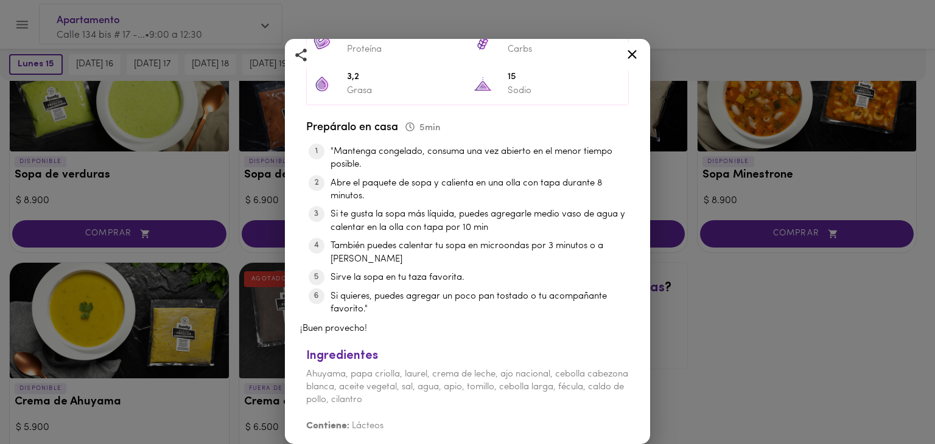
click at [212, 363] on div "Crema de Ahuyama Casera de Mamá < 550 Calorías < 30% de Carbs 1 porción 300 g 5…" at bounding box center [467, 222] width 935 height 444
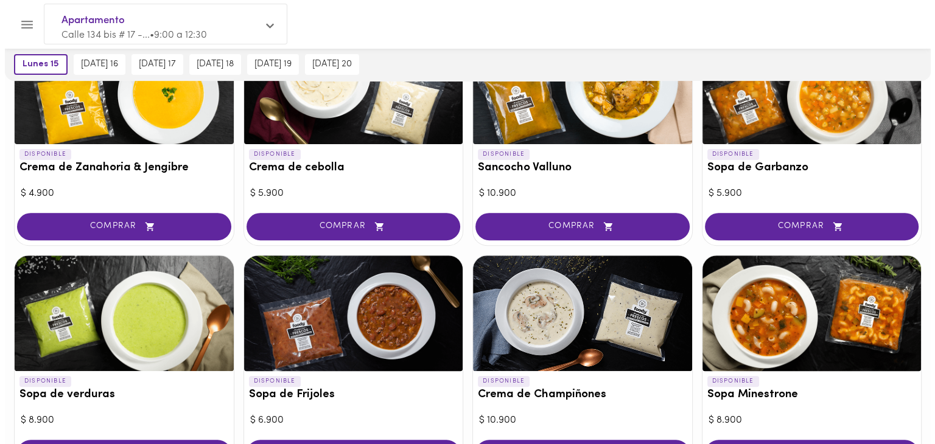
scroll to position [416, 0]
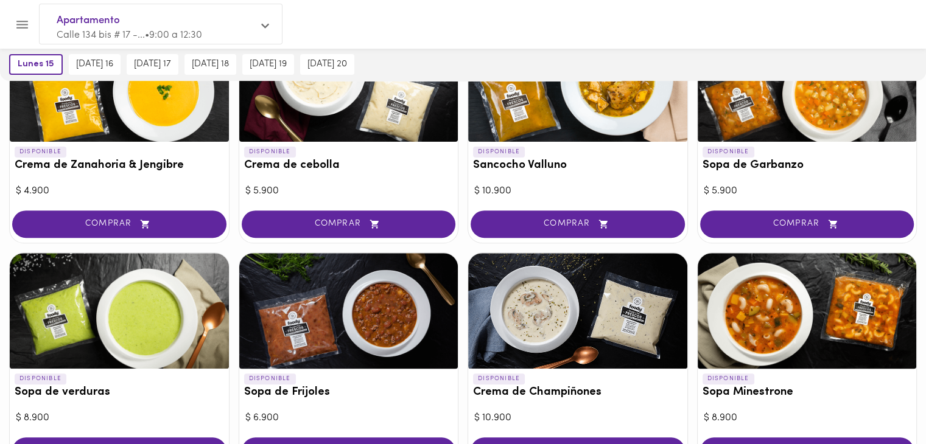
click at [164, 351] on div at bounding box center [119, 311] width 219 height 116
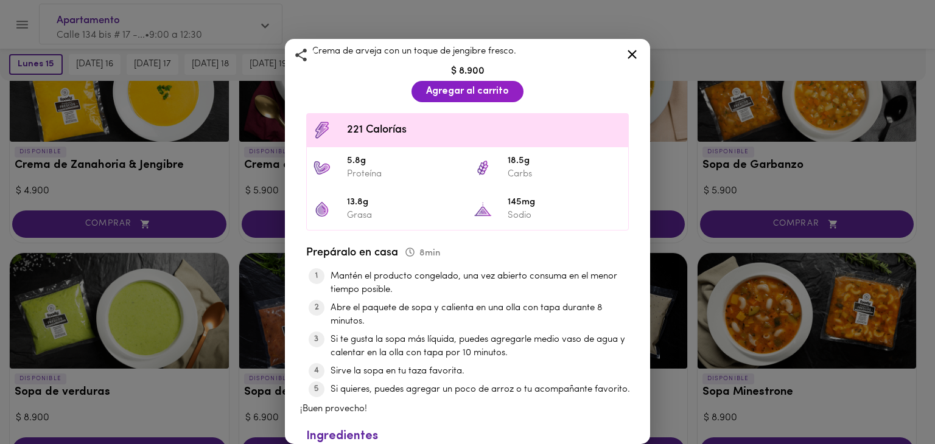
scroll to position [326, 0]
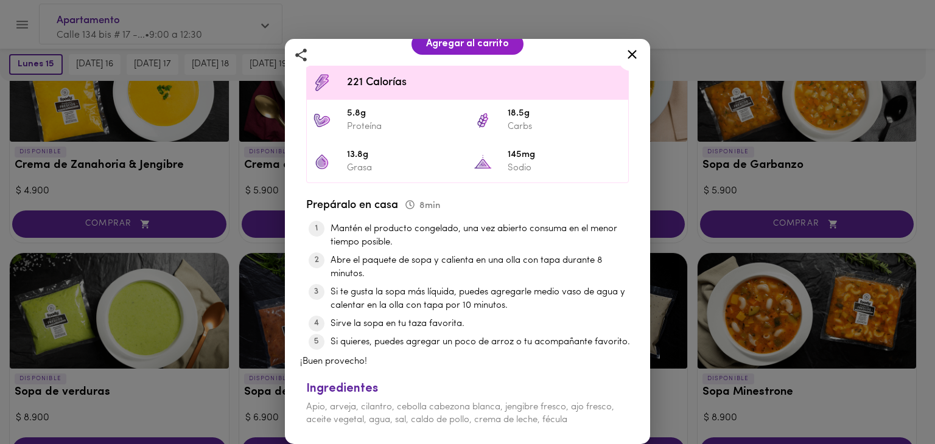
click at [228, 300] on div "Sopa de verduras Con un Toque de Jengibre y Crema 1 porción 300 g 8 minutos Cre…" at bounding box center [467, 222] width 935 height 444
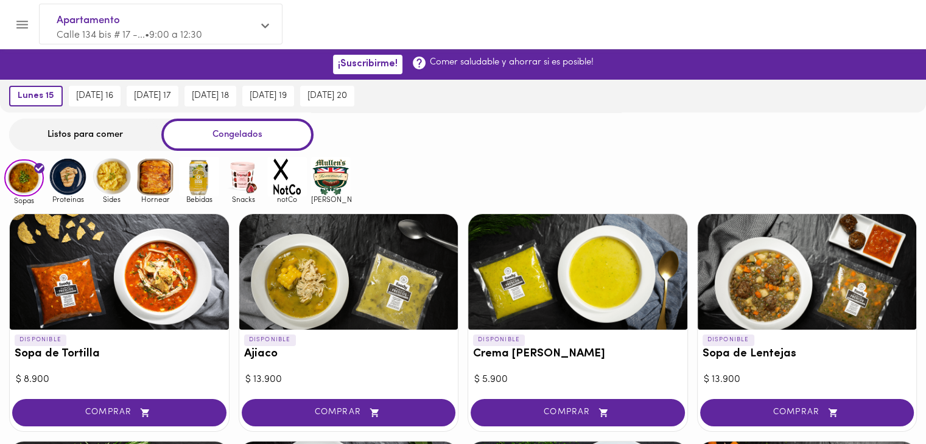
click at [148, 181] on img at bounding box center [156, 177] width 40 height 40
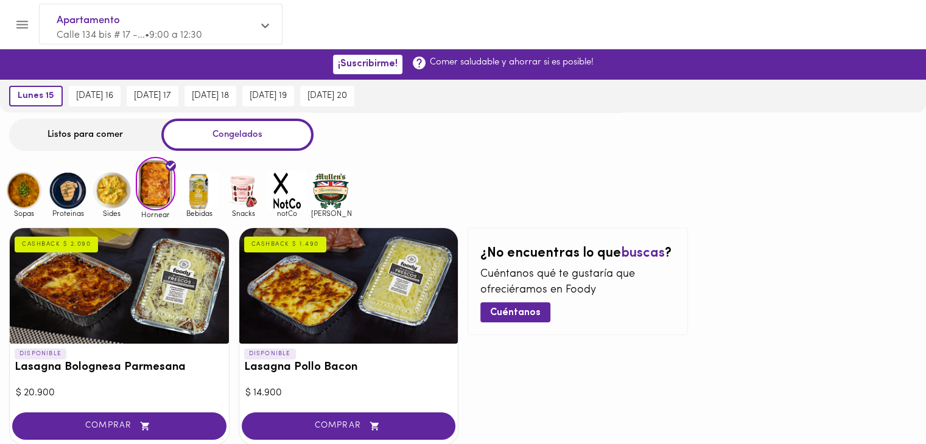
scroll to position [71, 0]
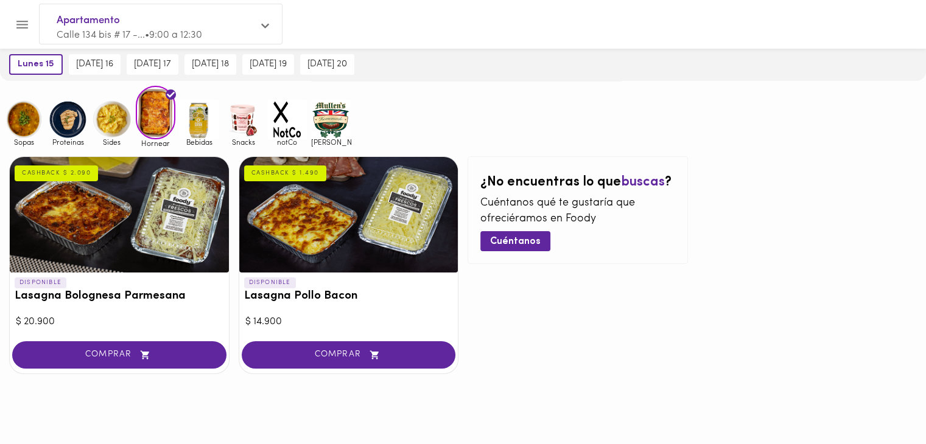
click at [105, 113] on img at bounding box center [112, 120] width 40 height 40
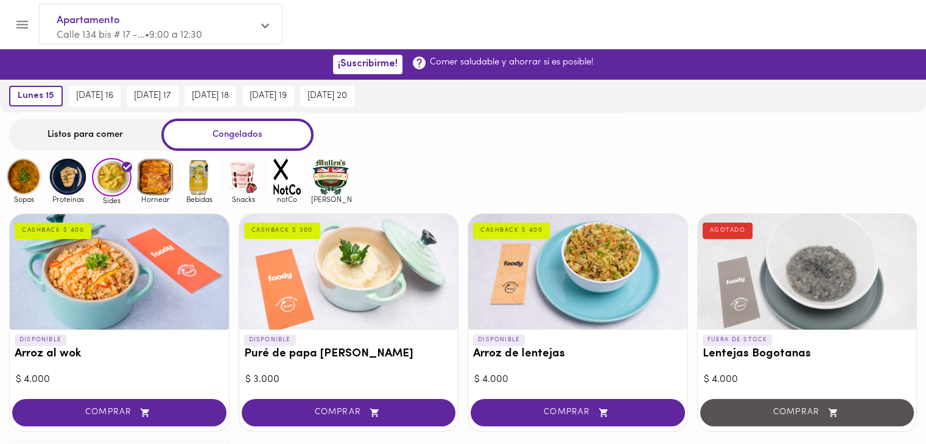
click at [247, 176] on img at bounding box center [243, 177] width 40 height 40
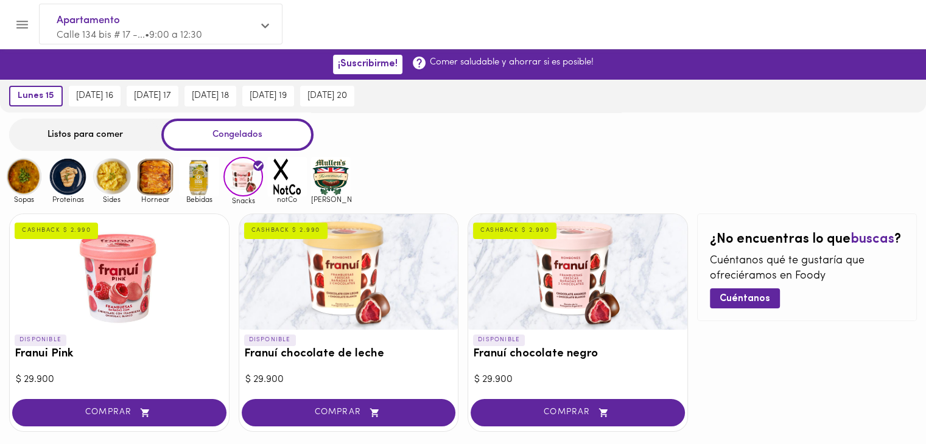
click at [19, 171] on img at bounding box center [24, 177] width 40 height 40
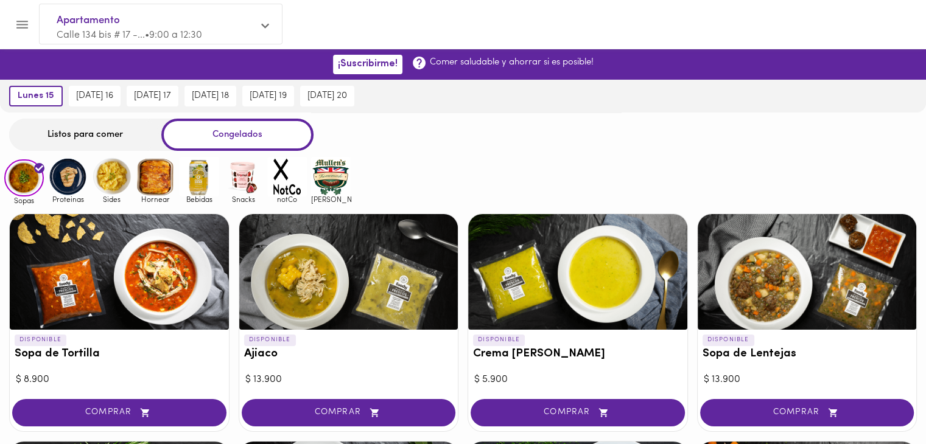
click at [82, 128] on div "Listos para comer" at bounding box center [85, 135] width 152 height 32
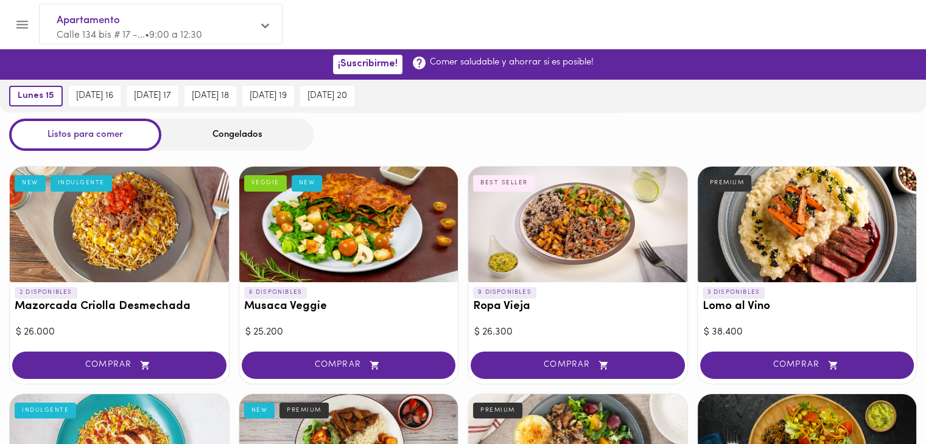
click at [229, 130] on div "Congelados" at bounding box center [237, 135] width 152 height 32
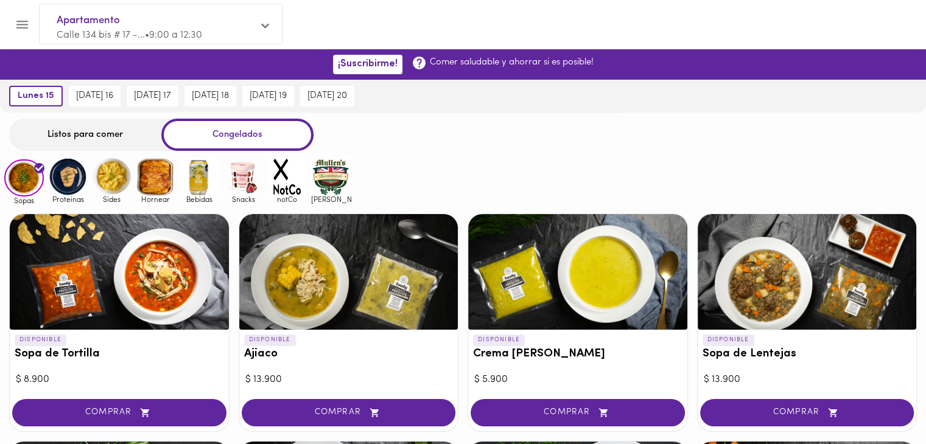
drag, startPoint x: 503, startPoint y: 162, endPoint x: 318, endPoint y: 295, distance: 227.6
click at [318, 295] on div at bounding box center [348, 272] width 219 height 116
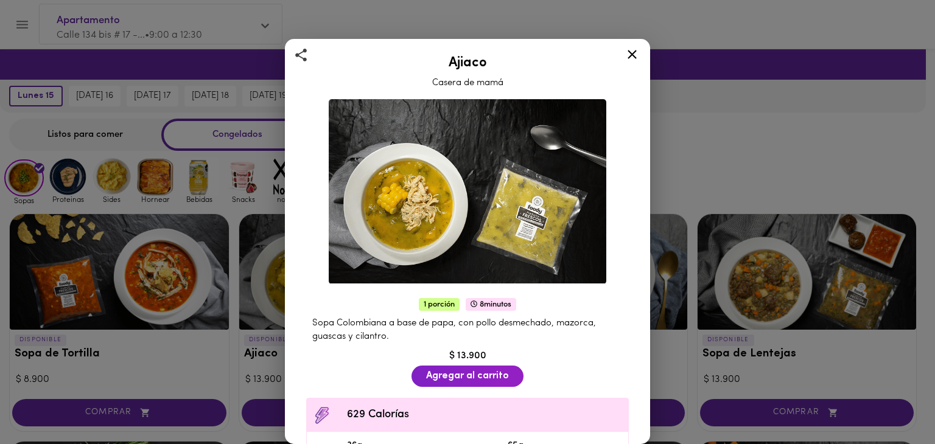
click at [628, 52] on icon at bounding box center [632, 54] width 15 height 15
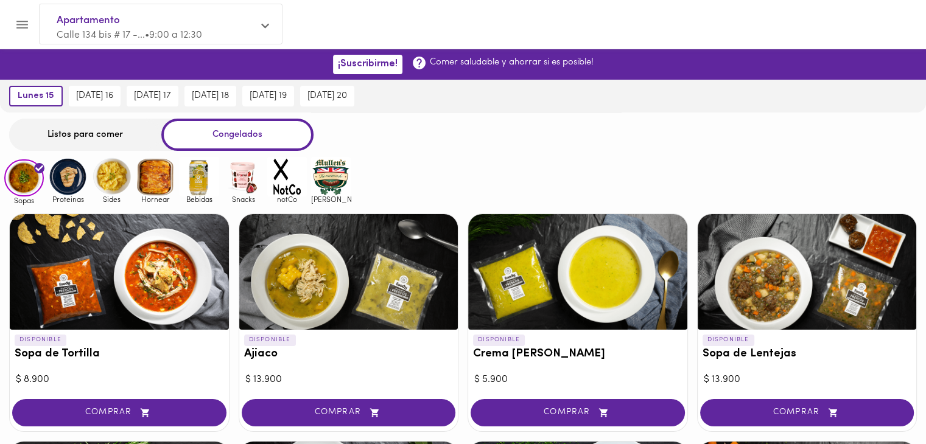
click at [638, 173] on div "Sopas Proteinas Sides Hornear Bebidas Snacks notCo [PERSON_NAME]" at bounding box center [463, 180] width 926 height 47
